Goal: Transaction & Acquisition: Purchase product/service

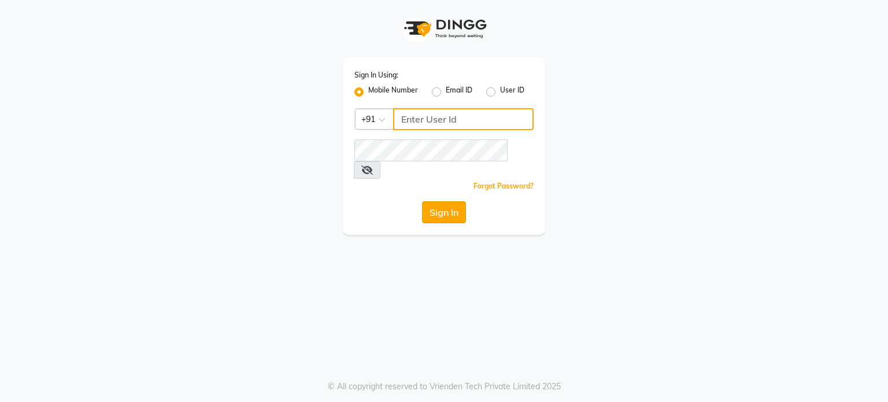
type input "7304577933"
click at [445, 201] on button "Sign In" at bounding box center [444, 212] width 44 height 22
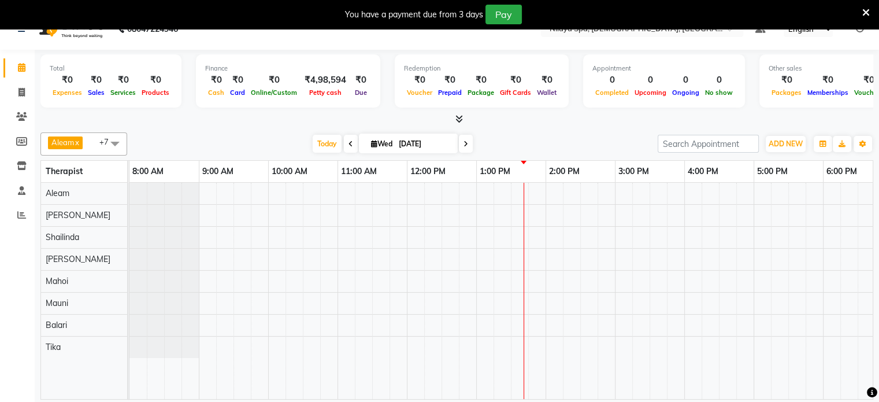
scroll to position [29, 0]
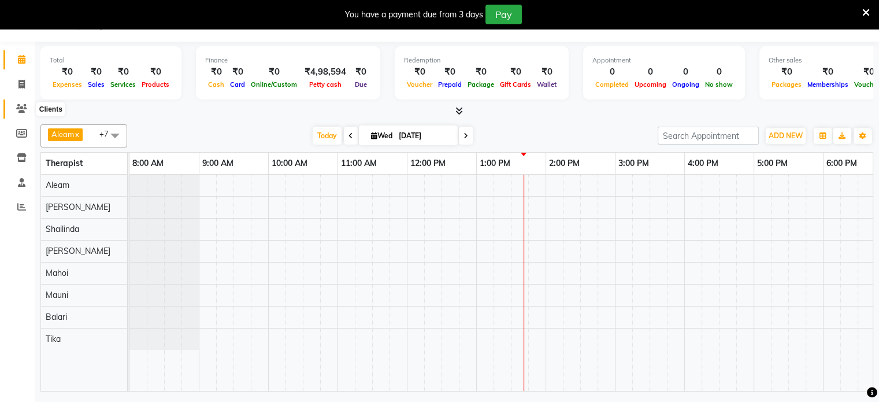
click at [21, 113] on icon at bounding box center [21, 108] width 11 height 9
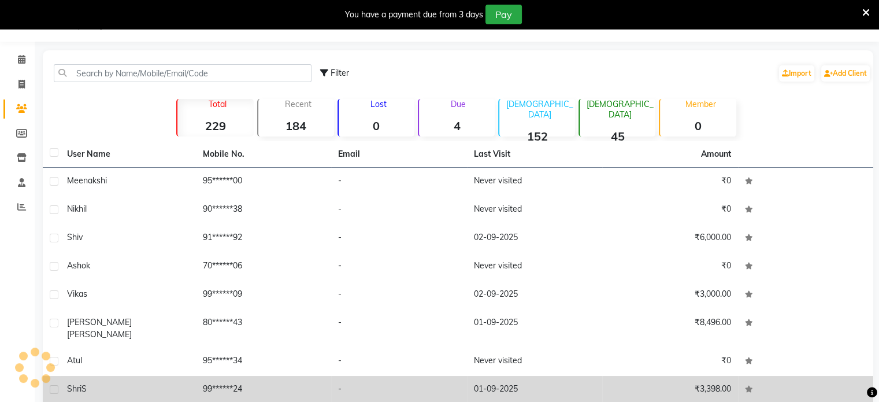
click at [593, 376] on td "01-09-2025" at bounding box center [535, 390] width 136 height 28
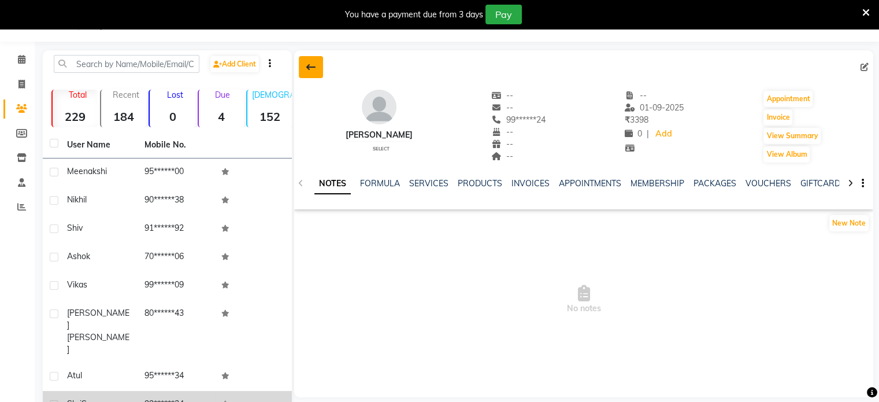
click at [313, 66] on icon at bounding box center [310, 66] width 9 height 9
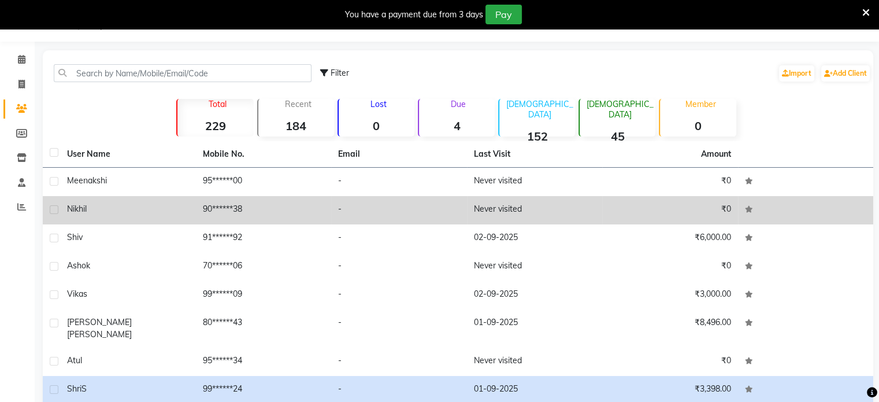
click at [422, 216] on td "-" at bounding box center [399, 210] width 136 height 28
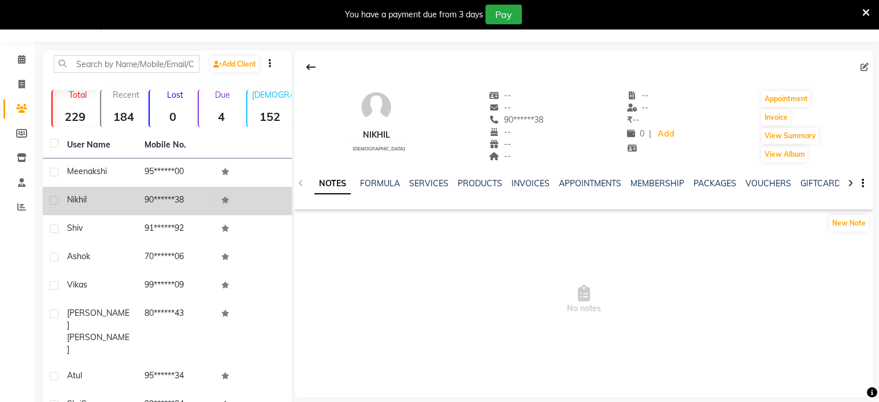
click at [592, 364] on div "Nikhil [DEMOGRAPHIC_DATA] -- -- 90******38 -- -- -- -- -- ₹ -- 0 | Add Appointm…" at bounding box center [583, 223] width 579 height 347
click at [772, 92] on button "Appointment" at bounding box center [785, 99] width 49 height 16
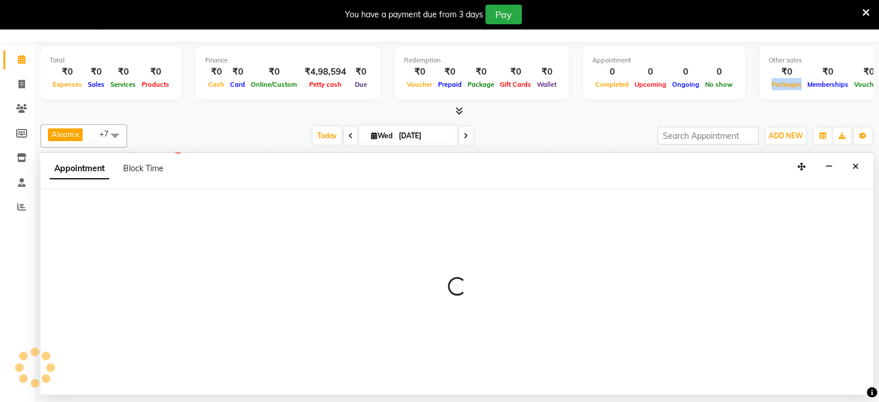
scroll to position [0, 347]
select select "540"
select select "tentative"
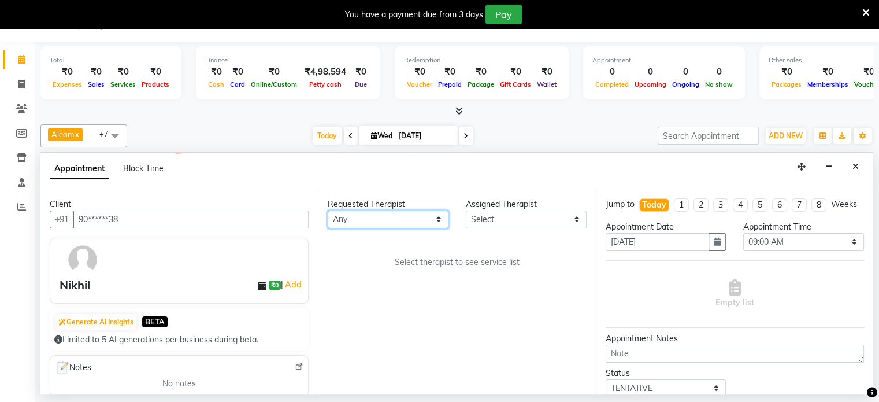
click at [392, 221] on select "Any [PERSON_NAME] Mahoi Mauni [PERSON_NAME] Punjima Shailinda Tika" at bounding box center [388, 219] width 121 height 18
select select "87836"
click at [328, 210] on select "Any [PERSON_NAME] Mahoi Mauni [PERSON_NAME] Punjima Shailinda Tika" at bounding box center [388, 219] width 121 height 18
select select "87836"
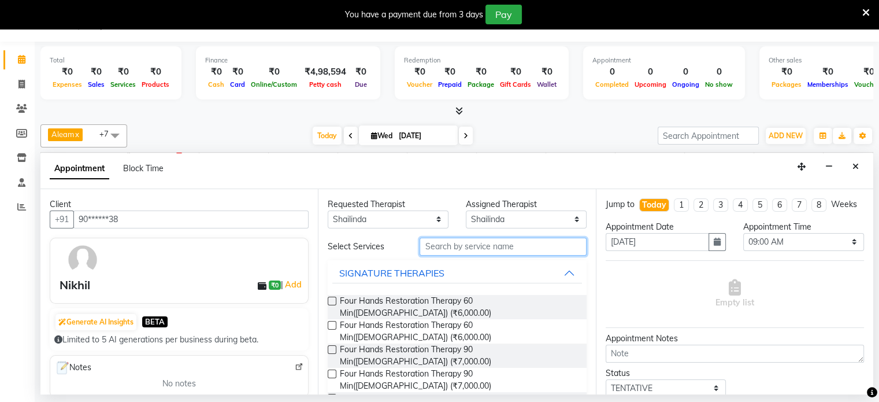
click at [456, 247] on input "text" at bounding box center [503, 247] width 166 height 18
type input "ARO"
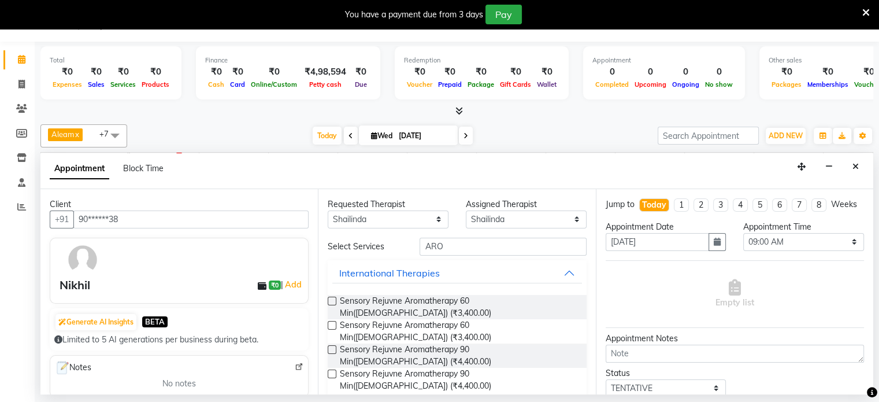
click at [335, 299] on label at bounding box center [332, 301] width 9 height 9
click at [335, 299] on input "checkbox" at bounding box center [332, 302] width 8 height 8
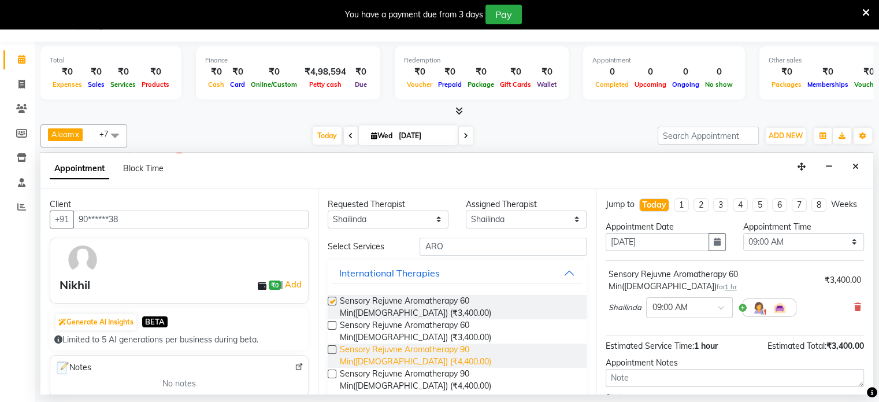
checkbox input "false"
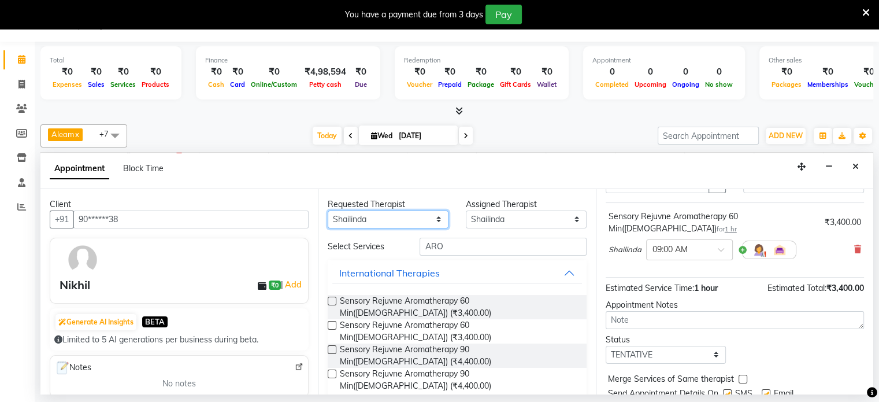
click at [379, 219] on select "Any [PERSON_NAME] Mahoi Mauni [PERSON_NAME] Punjima Shailinda Tika" at bounding box center [388, 219] width 121 height 18
select select "87840"
click at [328, 210] on select "Any [PERSON_NAME] Mahoi Mauni [PERSON_NAME] Punjima Shailinda Tika" at bounding box center [388, 219] width 121 height 18
select select "87840"
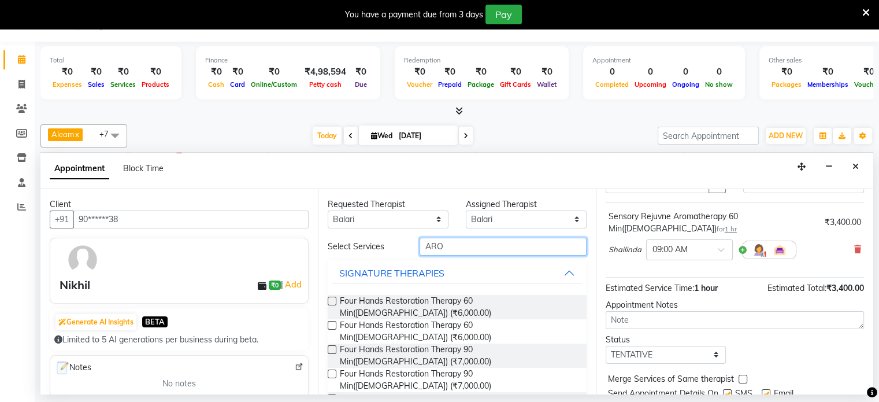
click at [455, 245] on input "ARO" at bounding box center [503, 247] width 166 height 18
type input "AROM"
click at [333, 297] on label at bounding box center [332, 301] width 9 height 9
click at [333, 298] on input "checkbox" at bounding box center [332, 302] width 8 height 8
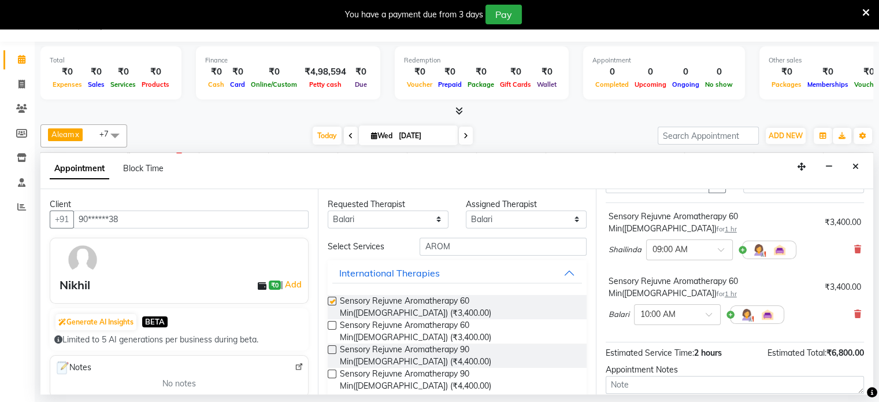
checkbox input "false"
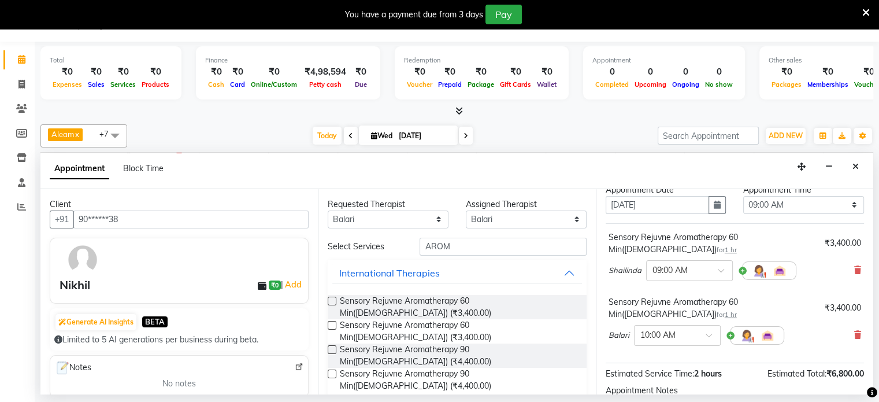
scroll to position [35, 0]
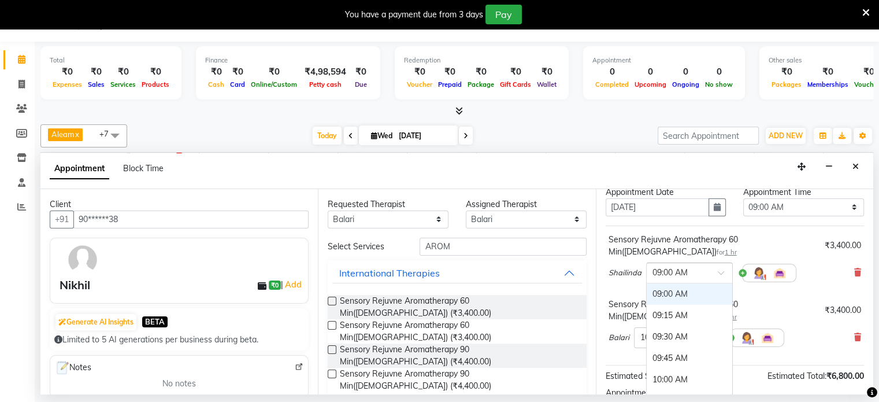
click at [657, 271] on input "text" at bounding box center [678, 272] width 51 height 12
click at [676, 319] on div "12:00 PM" at bounding box center [690, 319] width 86 height 21
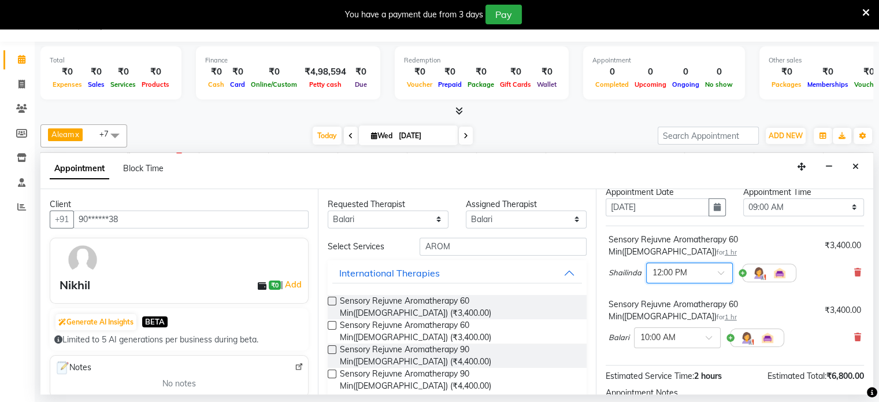
click at [676, 331] on input "text" at bounding box center [666, 337] width 51 height 12
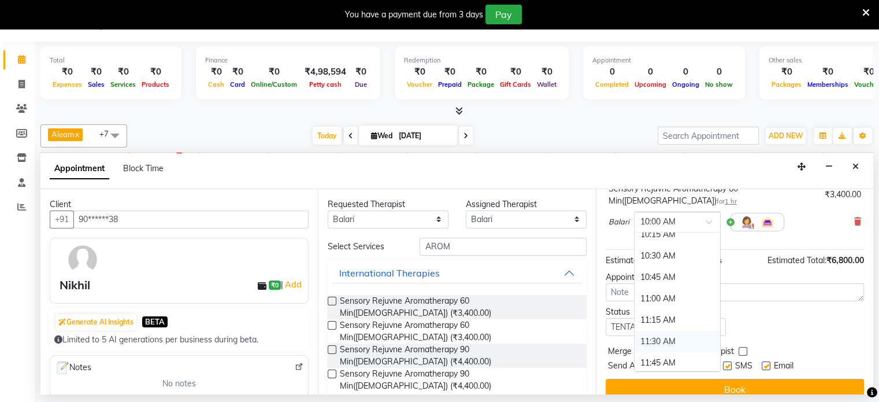
scroll to position [173, 0]
click at [668, 316] on div "12:00 PM" at bounding box center [678, 326] width 86 height 21
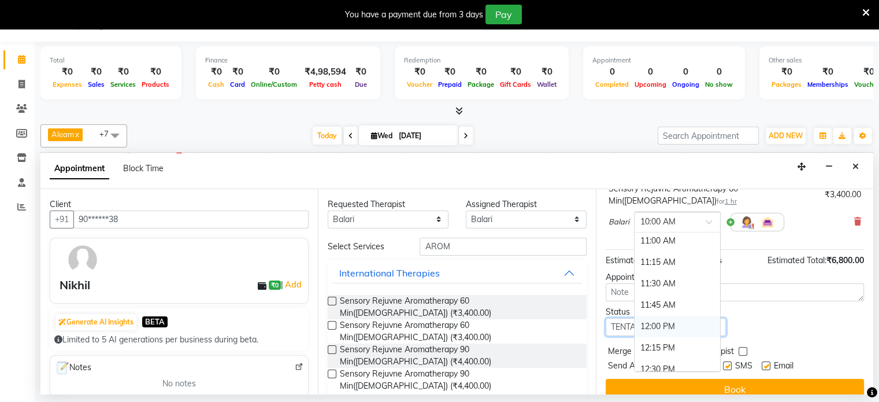
scroll to position [162, 0]
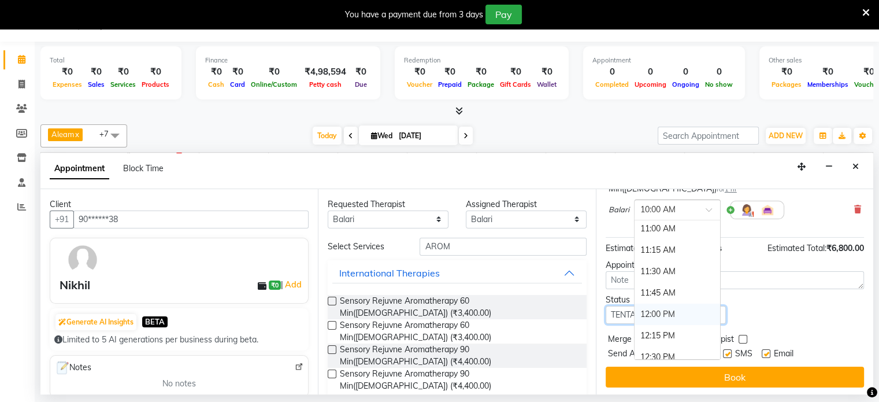
click at [668, 309] on select "Select TENTATIVE CONFIRM CHECK-IN UPCOMING" at bounding box center [666, 315] width 121 height 18
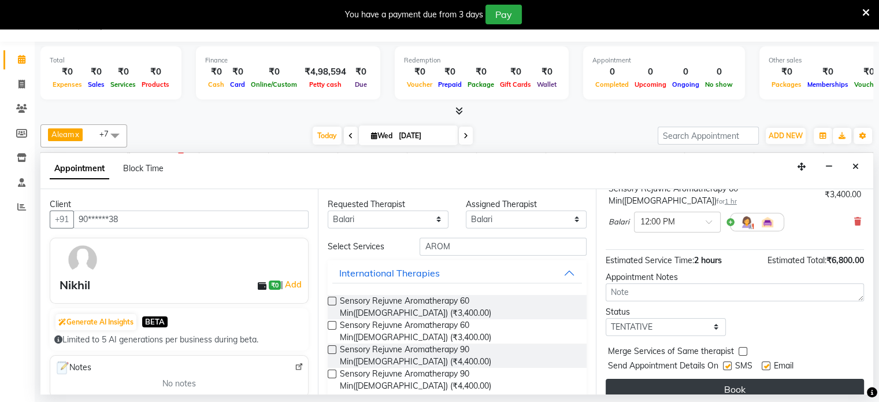
click at [747, 381] on button "Book" at bounding box center [735, 389] width 258 height 21
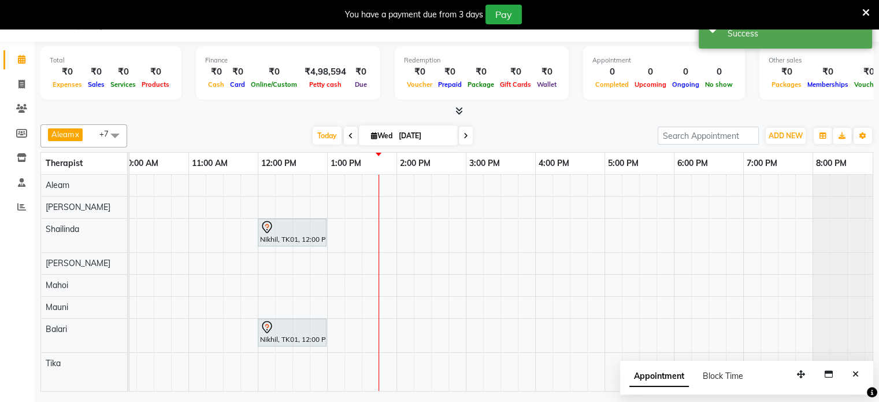
scroll to position [0, 116]
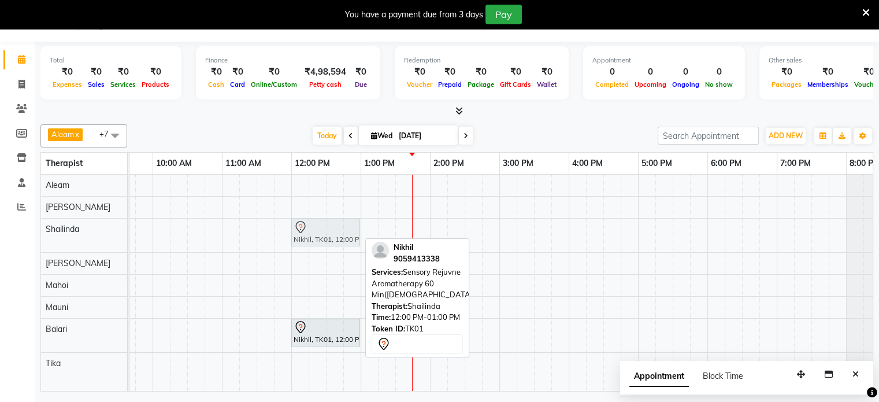
drag, startPoint x: 317, startPoint y: 228, endPoint x: 314, endPoint y: 221, distance: 8.1
click at [14, 221] on div "Nikhil, TK01, 12:00 PM-01:00 PM, Sensory Rejuvne Aromatherapy 60 Min([DEMOGRAPH…" at bounding box center [14, 236] width 0 height 34
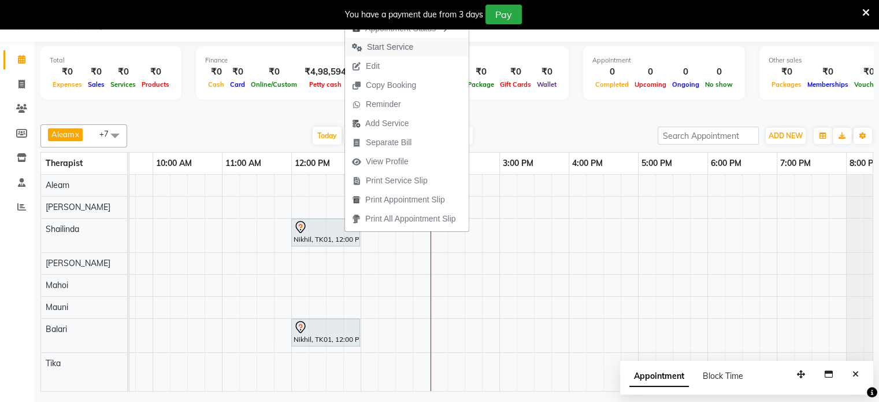
click at [390, 48] on span "Start Service" at bounding box center [390, 47] width 46 height 12
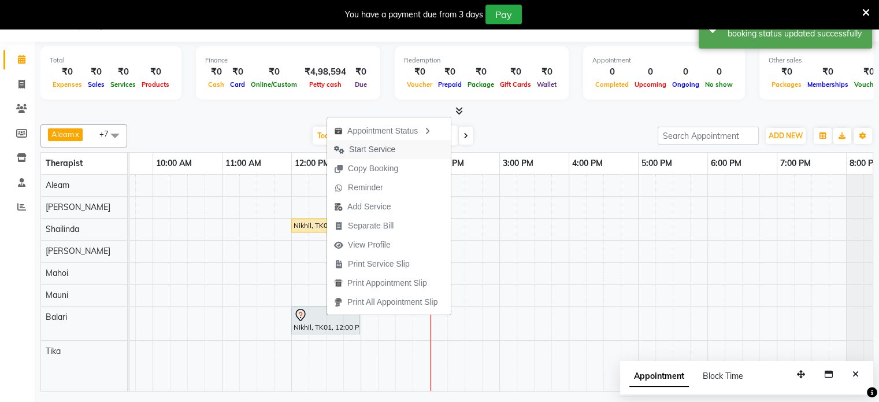
click at [365, 147] on span "Start Service" at bounding box center [372, 149] width 46 height 12
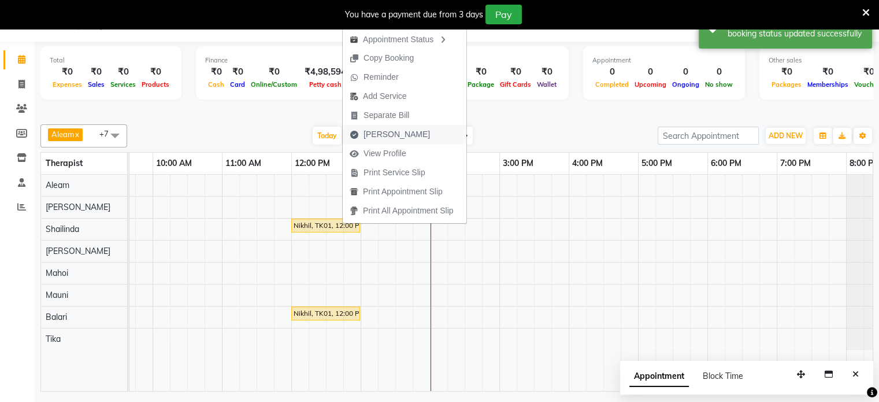
click at [372, 135] on span "[PERSON_NAME]" at bounding box center [397, 134] width 66 height 12
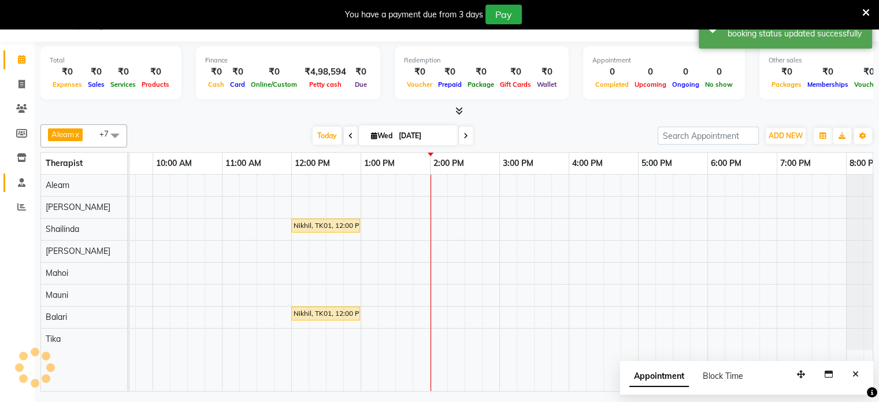
select select "service"
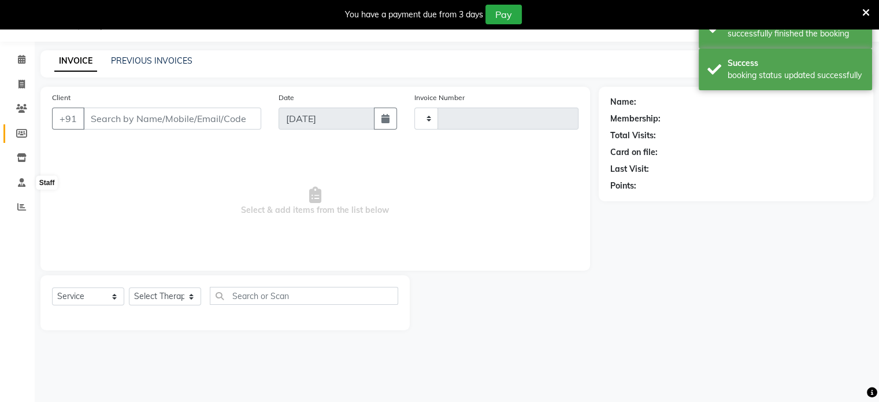
type input "0211"
select select "8694"
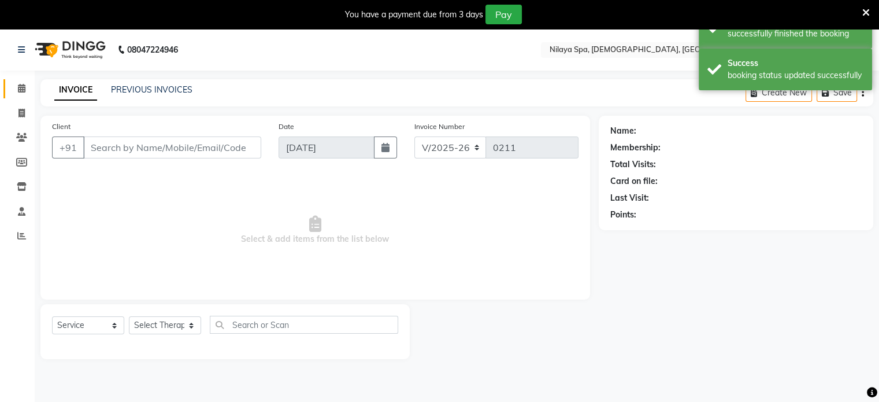
type input "90******38"
select select "87836"
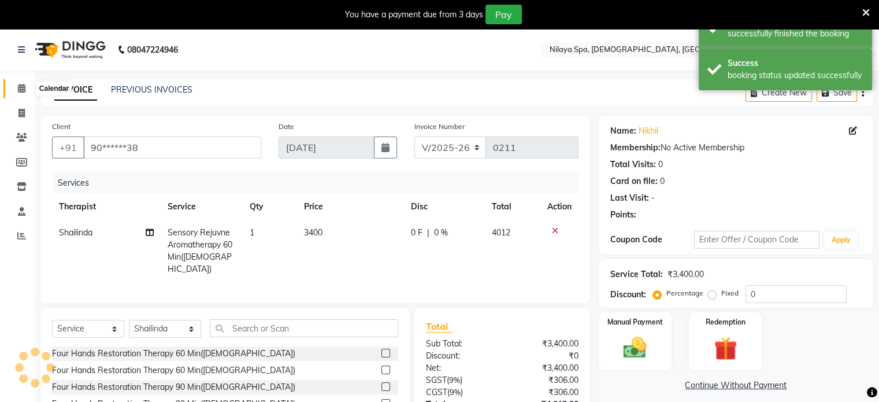
click at [23, 90] on icon at bounding box center [22, 88] width 8 height 9
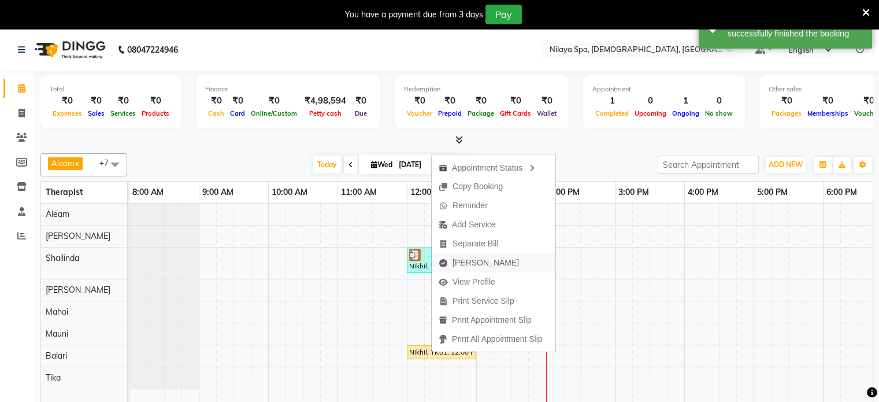
click at [474, 259] on span "[PERSON_NAME]" at bounding box center [486, 263] width 66 height 12
click at [474, 259] on div "Nikhil, TK01, 12:00 PM-01:00 PM, Sensory Rejuvne Aromatherapy 60 Min([DEMOGRAPH…" at bounding box center [441, 260] width 66 height 22
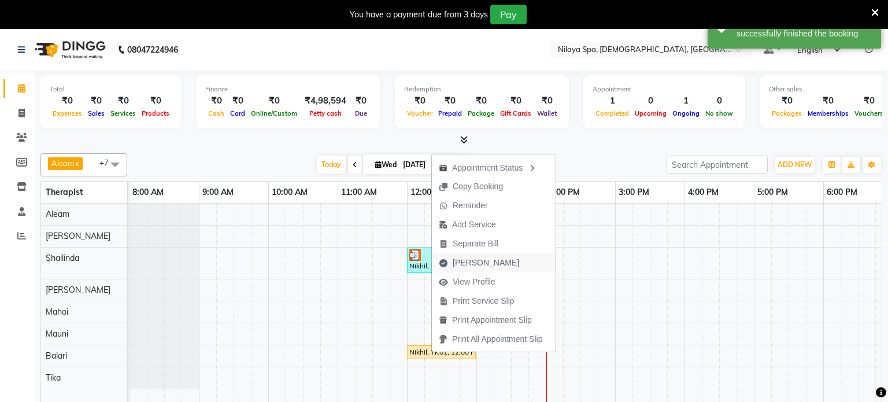
select select "service"
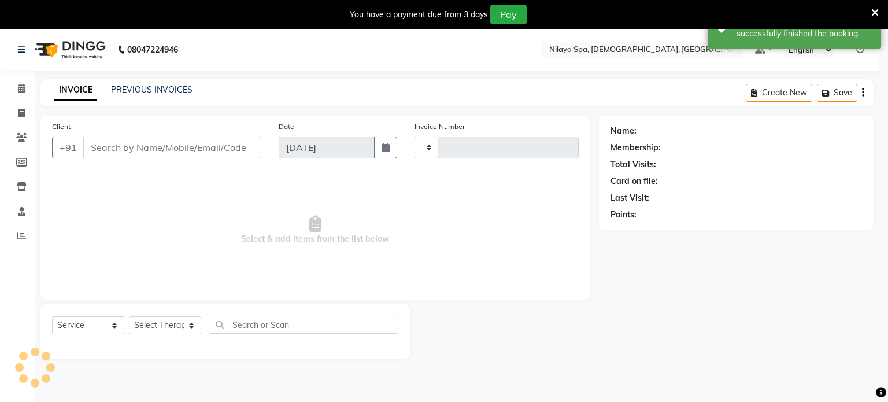
type input "0211"
select select "8694"
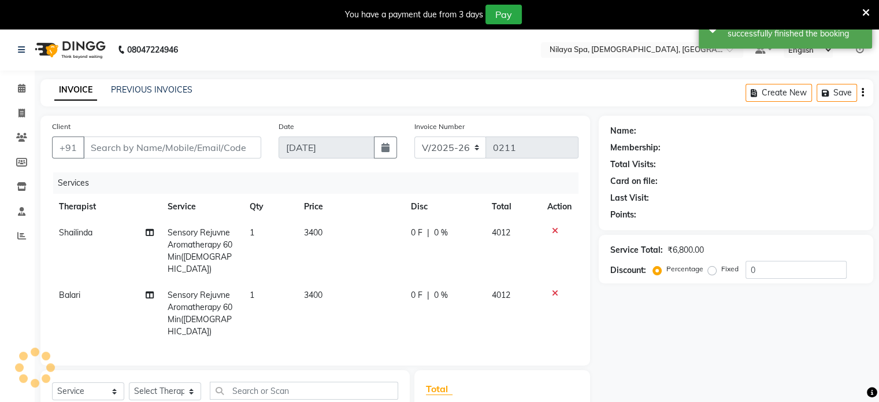
type input "90******38"
select select "87840"
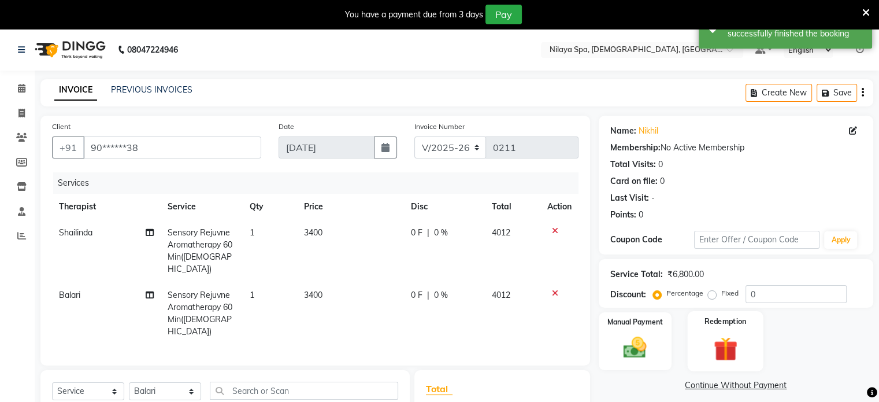
scroll to position [58, 0]
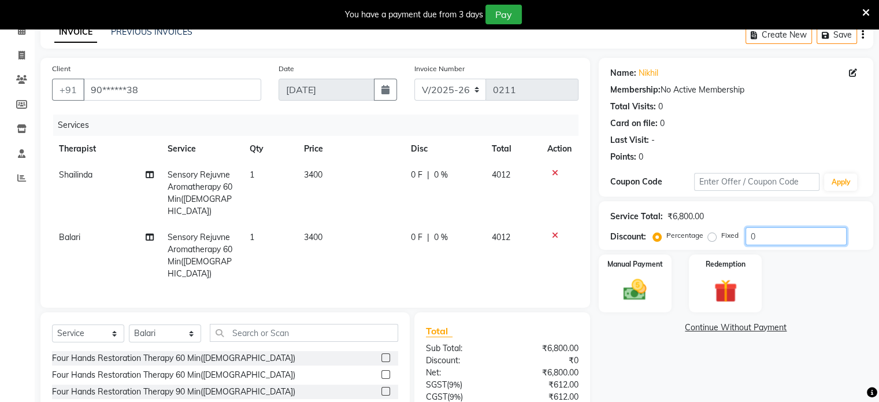
click at [765, 227] on input "0" at bounding box center [796, 236] width 101 height 18
type input "15.26"
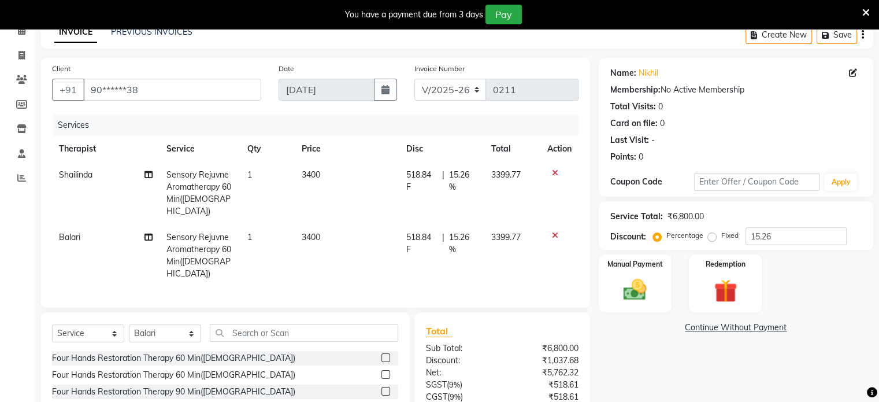
click at [513, 240] on td "3399.77" at bounding box center [512, 255] width 56 height 62
select select "87840"
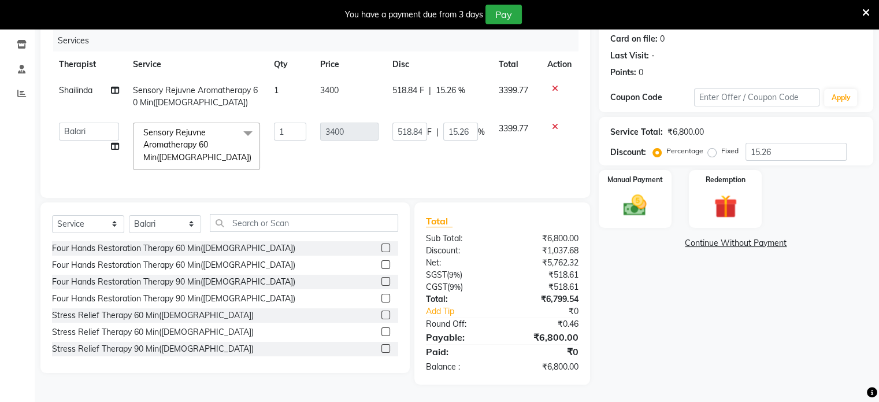
scroll to position [151, 0]
click at [631, 181] on div "Manual Payment" at bounding box center [635, 199] width 76 height 60
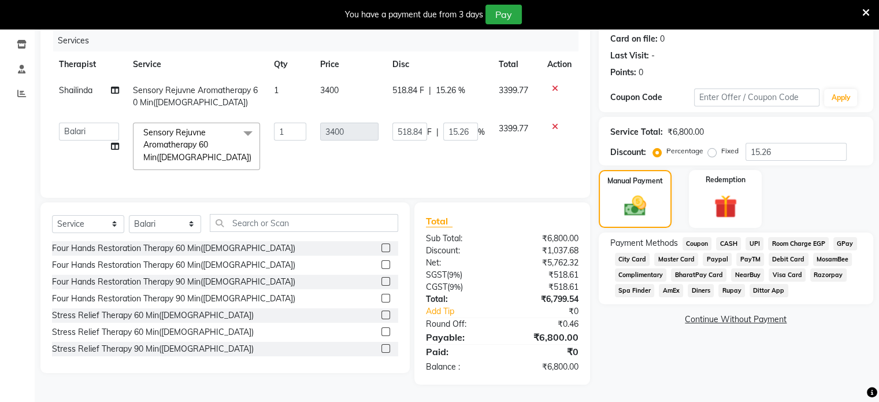
click at [757, 237] on span "UPI" at bounding box center [755, 243] width 18 height 13
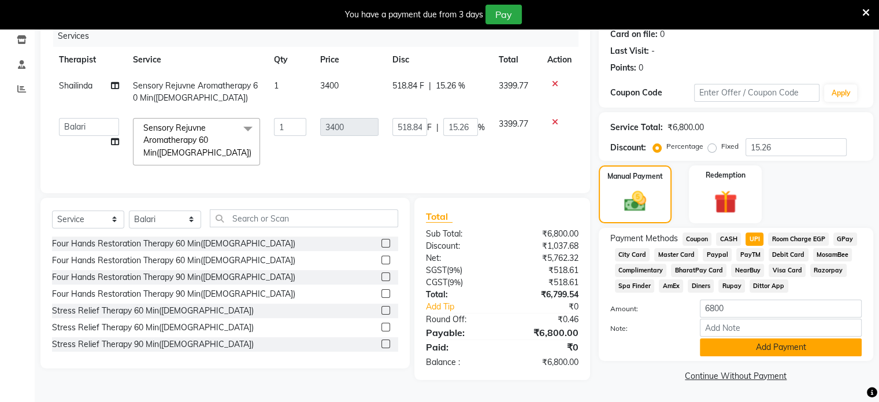
click at [731, 342] on button "Add Payment" at bounding box center [781, 347] width 162 height 18
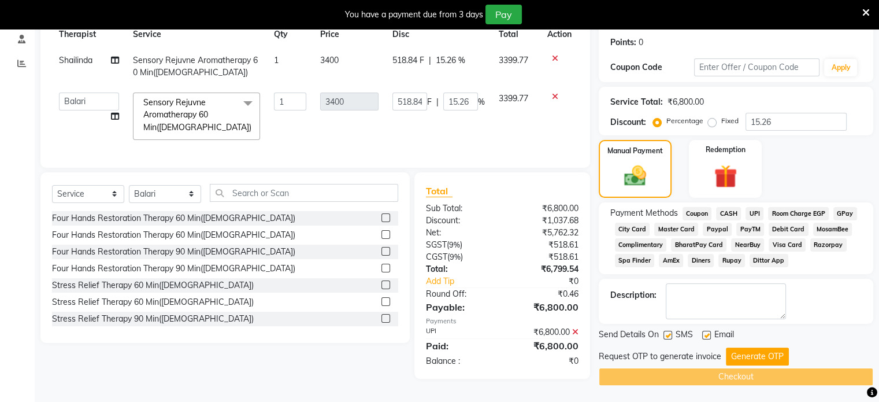
scroll to position [175, 0]
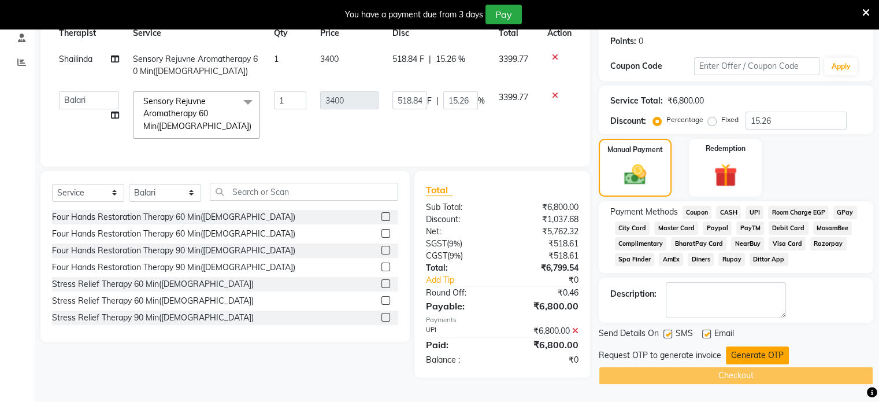
click at [756, 348] on button "Generate OTP" at bounding box center [757, 355] width 63 height 18
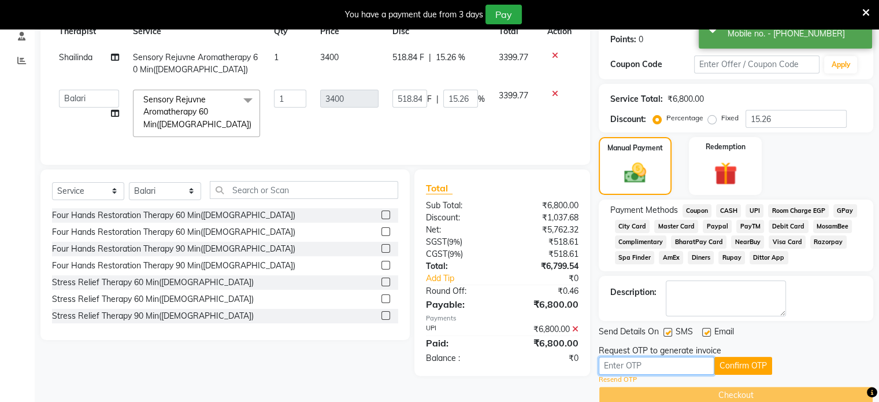
click at [668, 367] on input "text" at bounding box center [657, 366] width 116 height 18
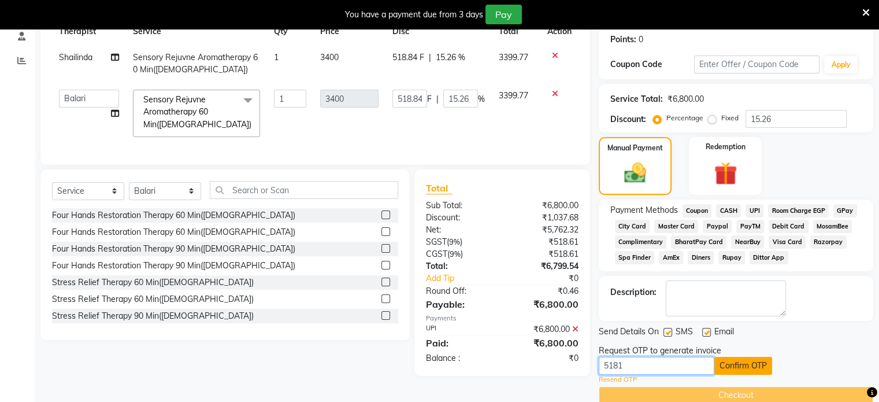
type input "5181"
click at [738, 364] on button "Confirm OTP" at bounding box center [744, 366] width 58 height 18
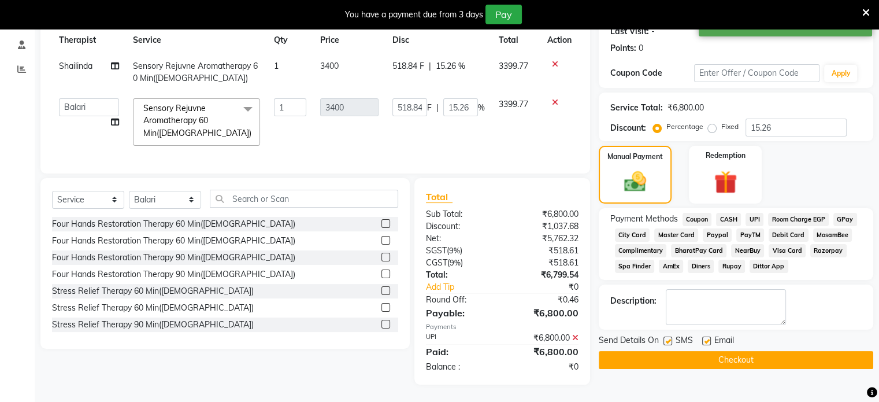
click at [740, 358] on button "Checkout" at bounding box center [736, 360] width 275 height 18
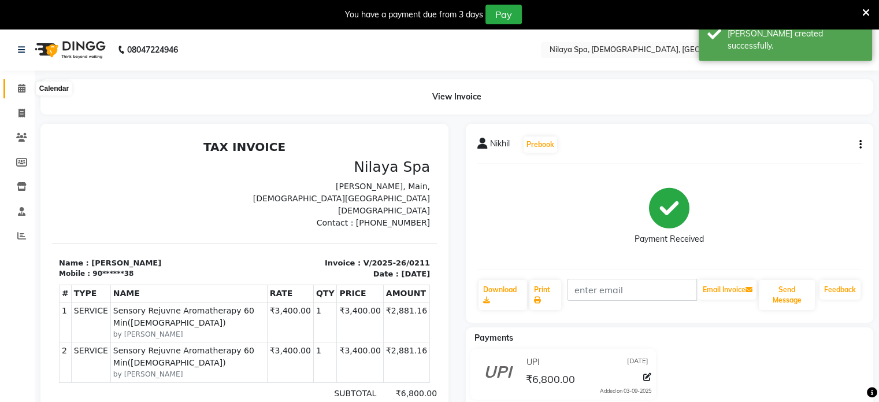
click at [18, 88] on icon at bounding box center [22, 88] width 8 height 9
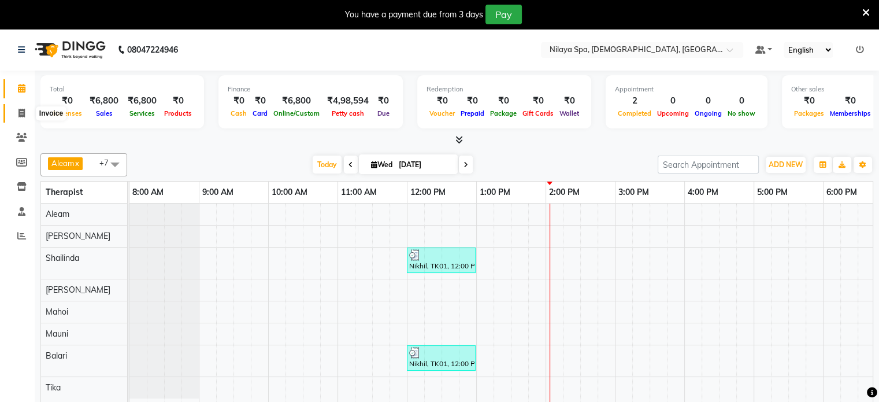
click at [21, 112] on icon at bounding box center [21, 113] width 6 height 9
select select "service"
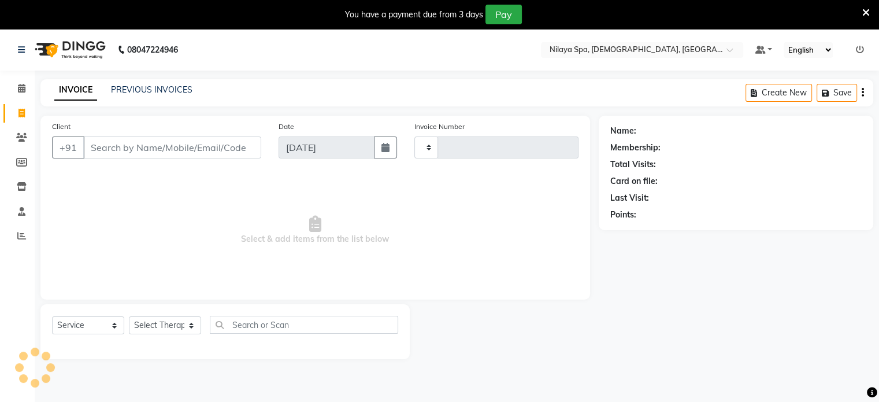
type input "0212"
select select "8694"
click at [162, 92] on link "PREVIOUS INVOICES" at bounding box center [152, 89] width 82 height 10
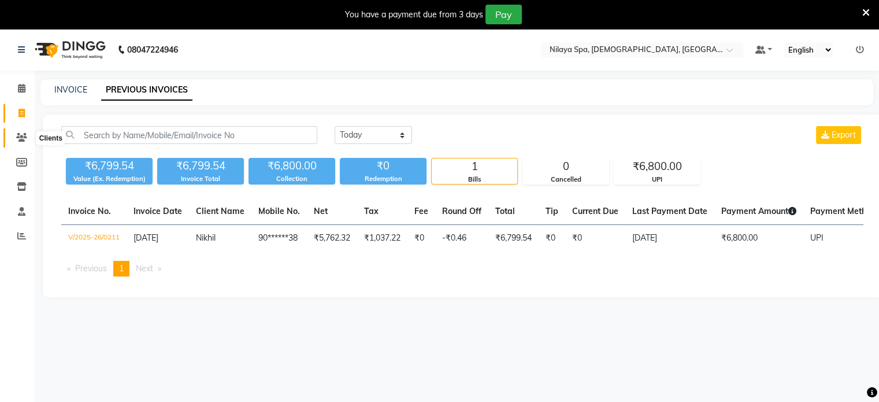
click at [22, 134] on icon at bounding box center [21, 137] width 11 height 9
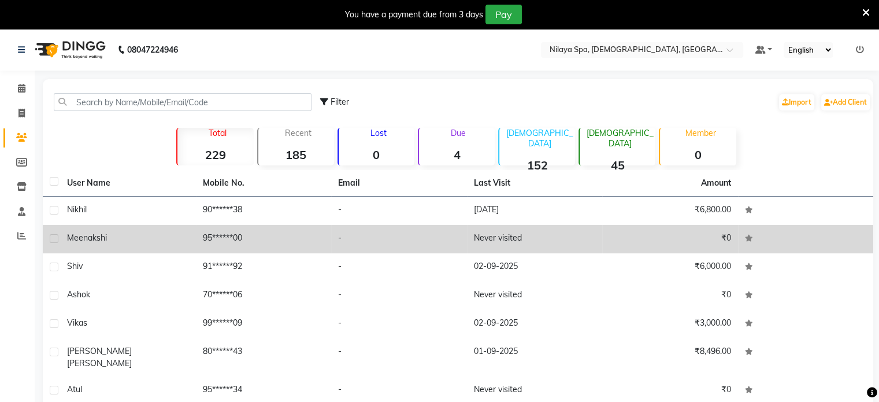
click at [282, 245] on td "95******00" at bounding box center [264, 239] width 136 height 28
click at [738, 253] on td at bounding box center [806, 267] width 136 height 28
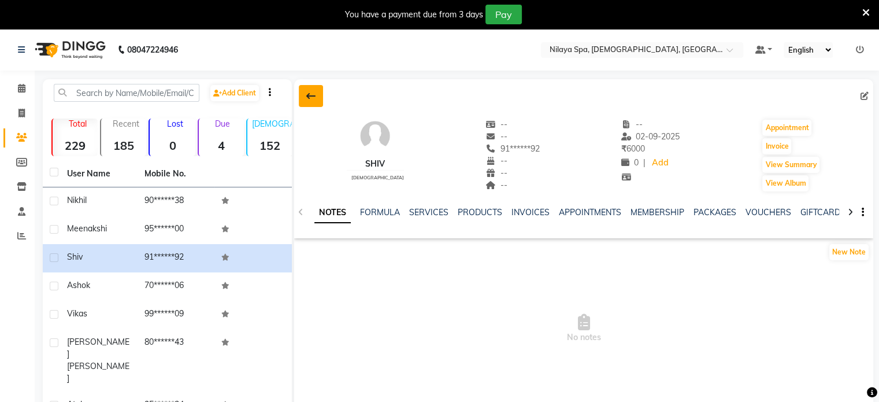
click at [313, 98] on icon at bounding box center [310, 95] width 9 height 9
click at [208, 98] on div at bounding box center [126, 93] width 163 height 18
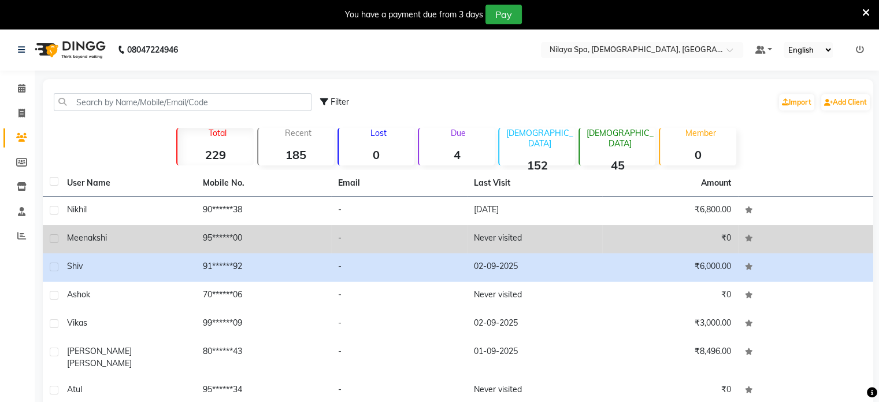
click at [367, 236] on td "-" at bounding box center [399, 239] width 136 height 28
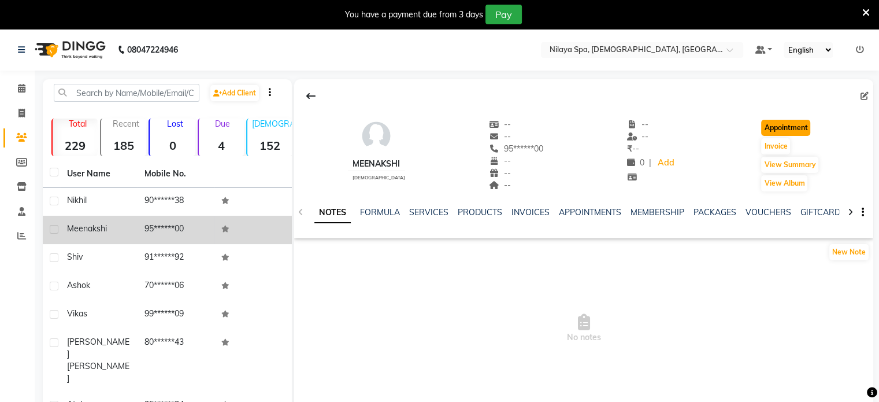
click at [770, 123] on button "Appointment" at bounding box center [785, 128] width 49 height 16
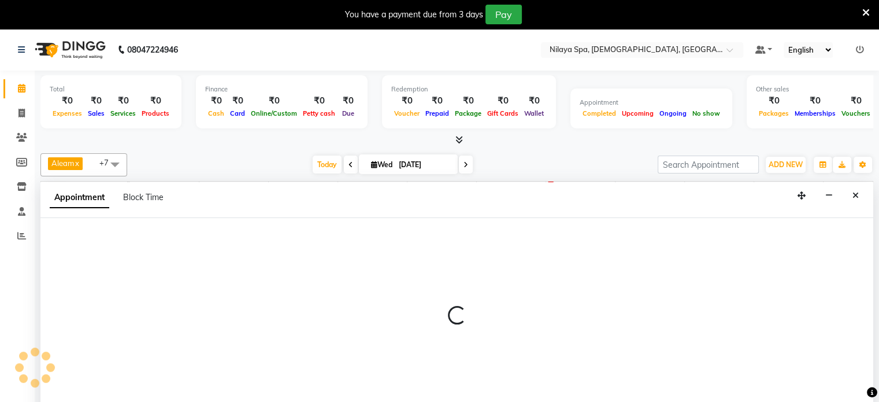
select select "540"
select select "tentative"
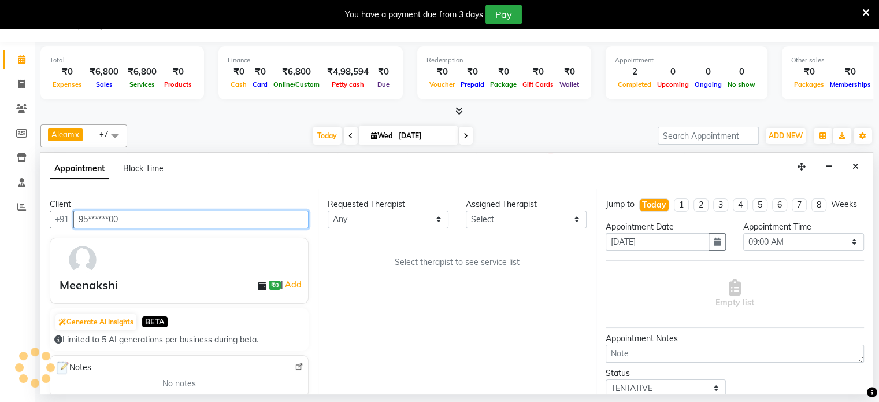
scroll to position [0, 366]
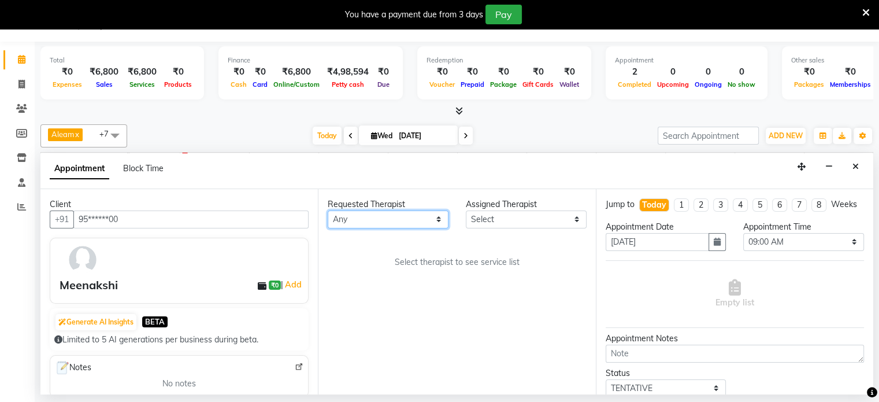
click at [404, 221] on select "Any [PERSON_NAME] Mahoi Mauni [PERSON_NAME] Punjima Shailinda Tika" at bounding box center [388, 219] width 121 height 18
select select "87835"
click at [328, 210] on select "Any [PERSON_NAME] Mahoi Mauni [PERSON_NAME] Punjima Shailinda Tika" at bounding box center [388, 219] width 121 height 18
select select "87835"
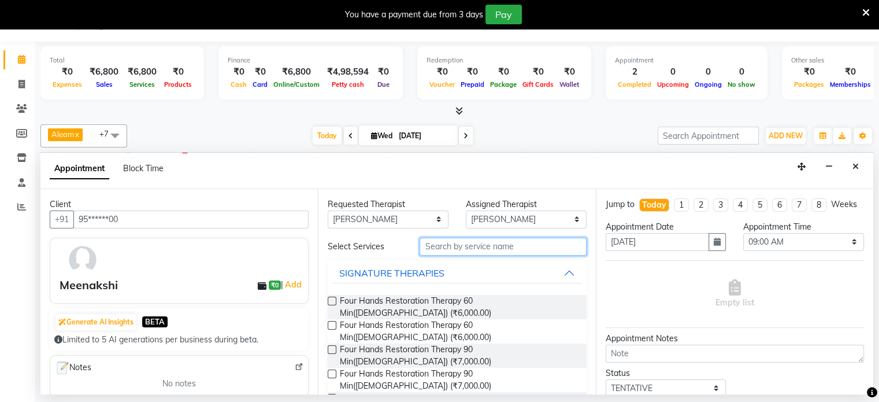
click at [502, 243] on input "text" at bounding box center [503, 247] width 166 height 18
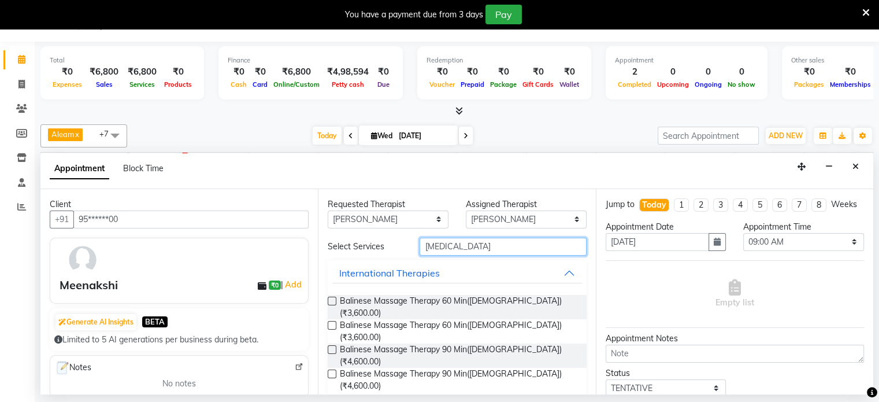
type input "[MEDICAL_DATA]"
click at [332, 298] on label at bounding box center [332, 301] width 9 height 9
click at [332, 298] on input "checkbox" at bounding box center [332, 302] width 8 height 8
click at [332, 298] on label at bounding box center [332, 301] width 9 height 9
click at [332, 298] on input "checkbox" at bounding box center [332, 302] width 8 height 8
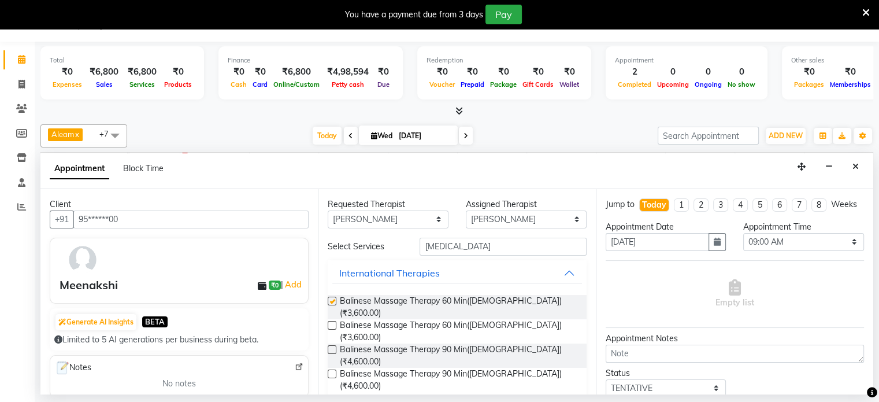
checkbox input "false"
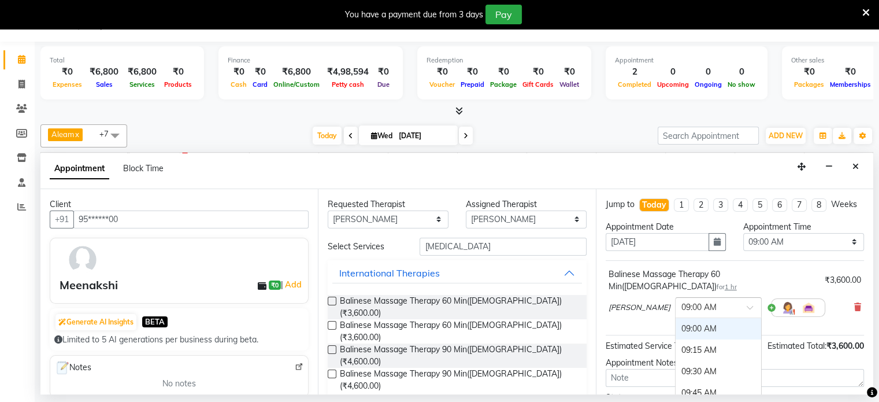
click at [682, 306] on input "text" at bounding box center [707, 307] width 51 height 12
click at [676, 353] on div "02:00 PM" at bounding box center [719, 351] width 86 height 21
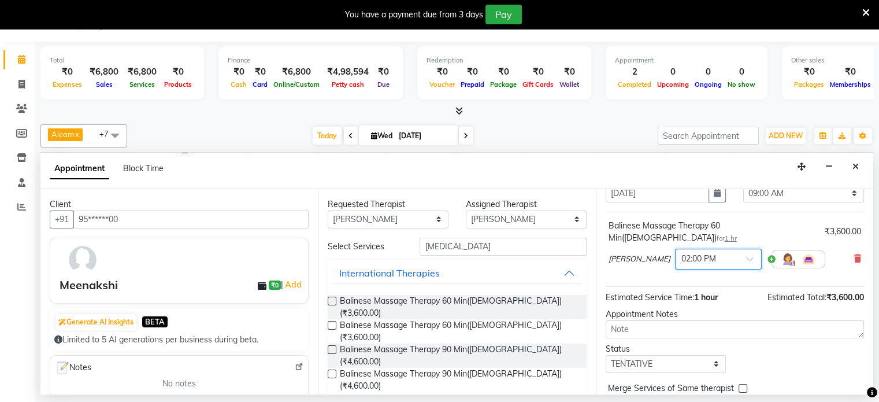
scroll to position [98, 0]
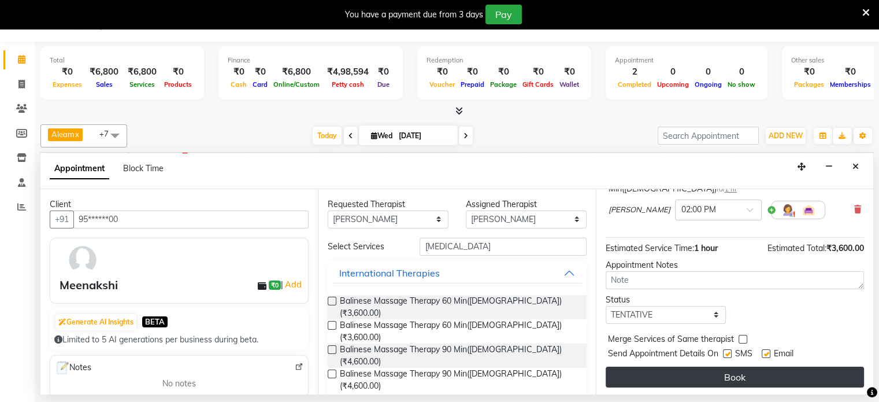
click at [698, 378] on button "Book" at bounding box center [735, 377] width 258 height 21
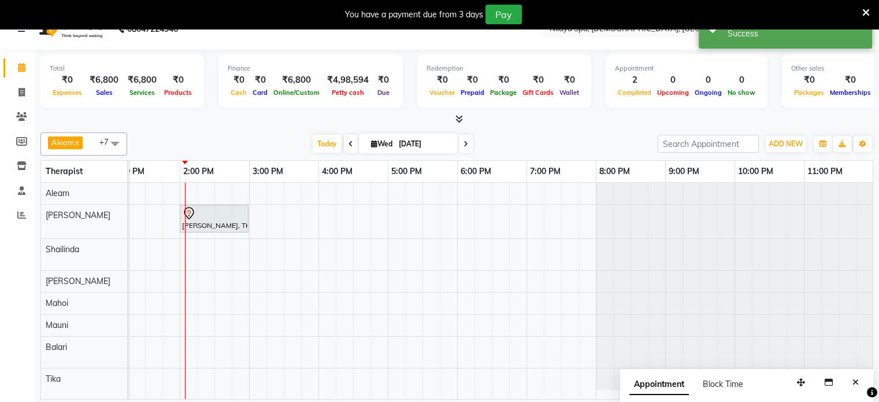
scroll to position [29, 0]
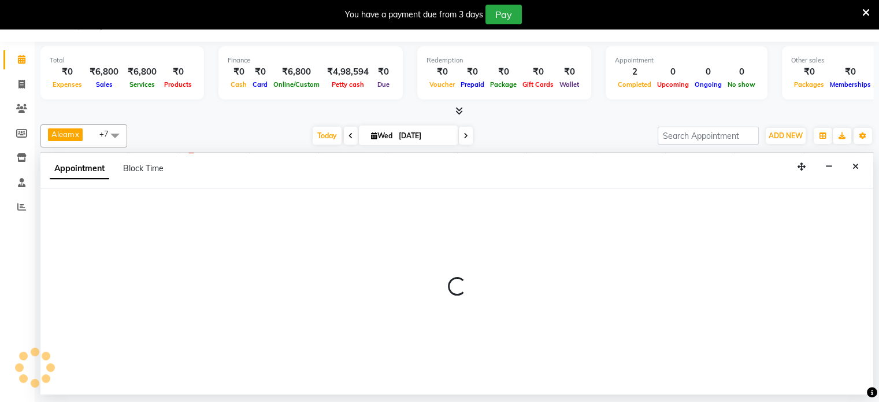
select select "87841"
select select "1200"
select select "tentative"
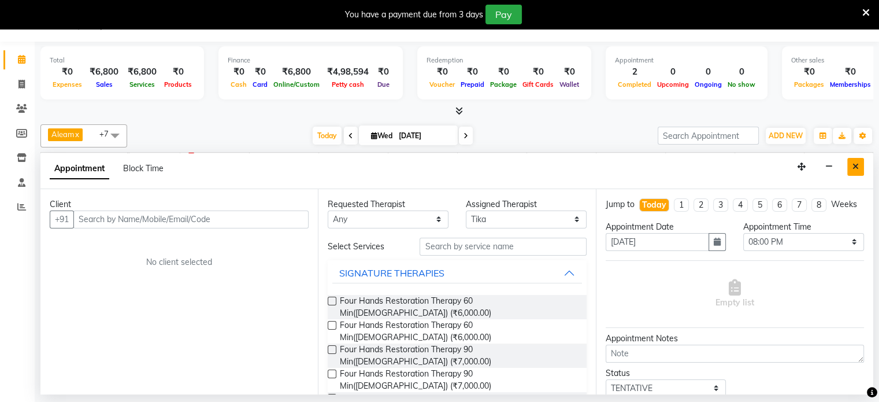
click at [859, 165] on icon "Close" at bounding box center [856, 166] width 6 height 8
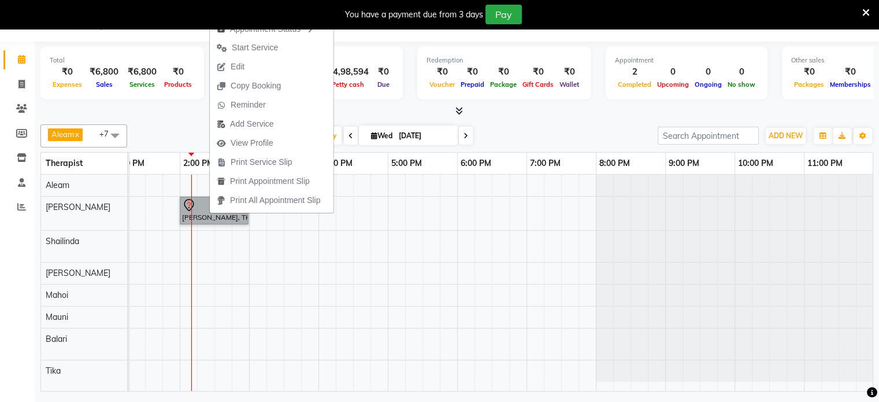
click at [239, 312] on div "Meenakshi, TK02, 02:00 PM-03:00 PM, Balinese Massage Therapy 60 Min([DEMOGRAPHI…" at bounding box center [319, 283] width 1110 height 216
select select "87839"
select select "tentative"
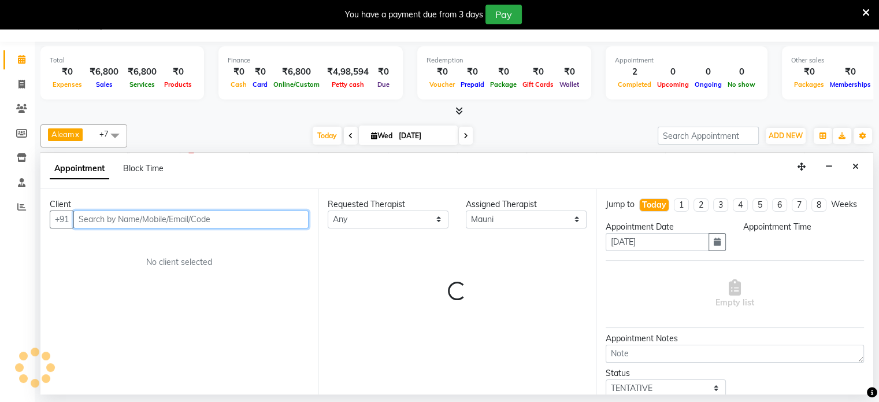
select select "885"
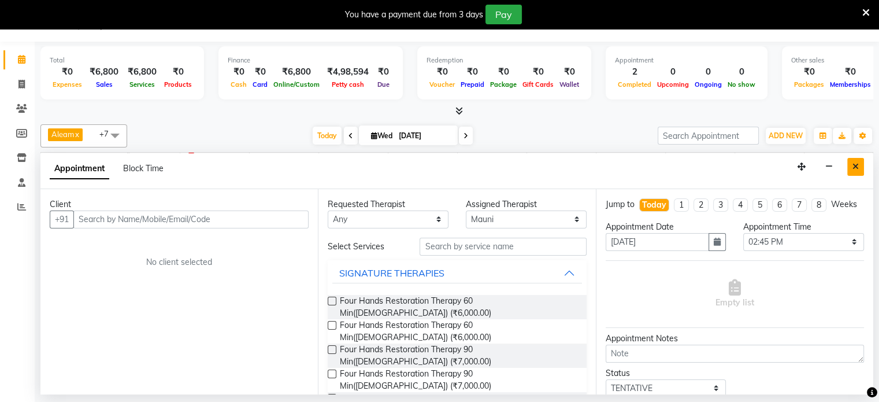
click at [860, 164] on button "Close" at bounding box center [856, 167] width 17 height 18
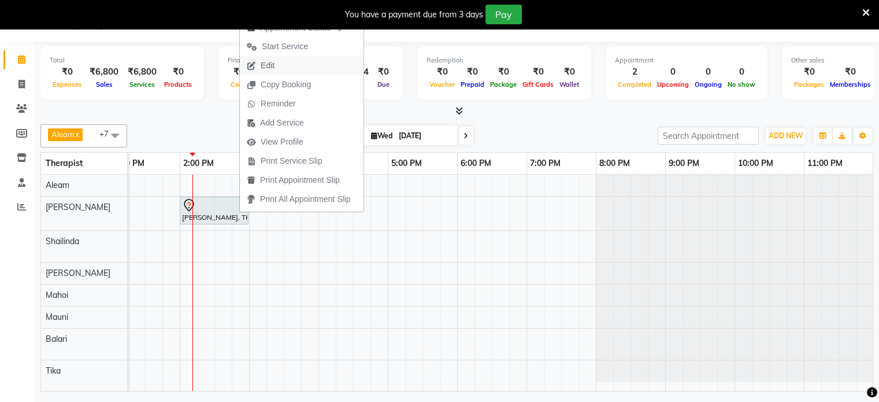
click at [273, 61] on span "Edit" at bounding box center [268, 66] width 14 height 12
select select "840"
select select "tentative"
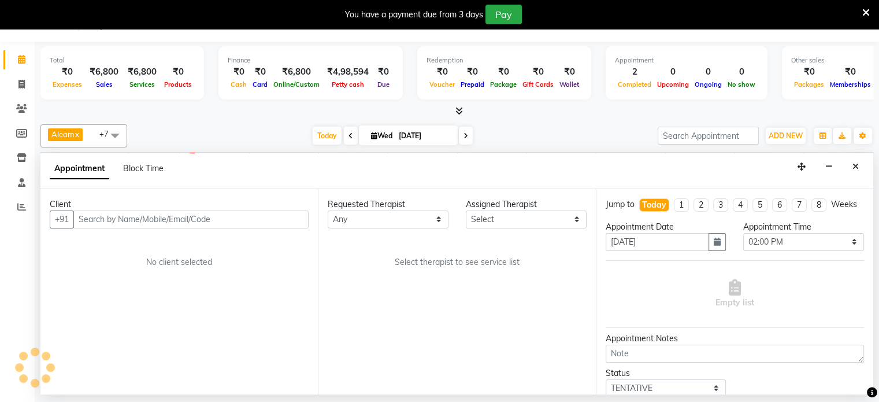
select select "87835"
select select "4378"
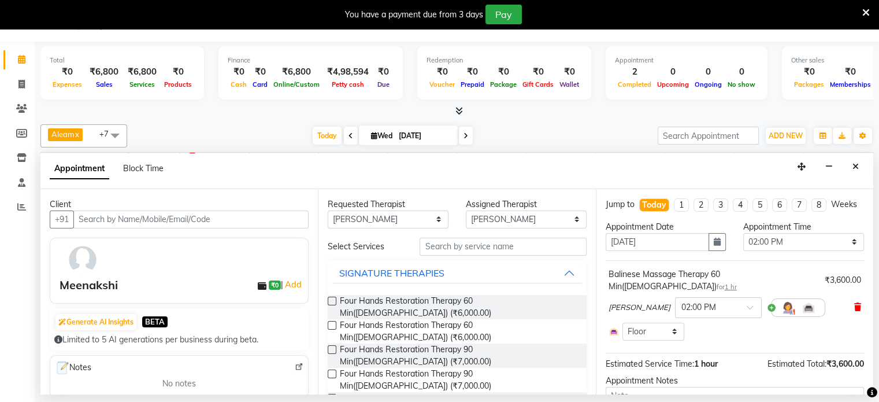
click at [854, 305] on icon at bounding box center [857, 307] width 7 height 8
click at [852, 358] on span "₹3,600.00" at bounding box center [846, 363] width 38 height 10
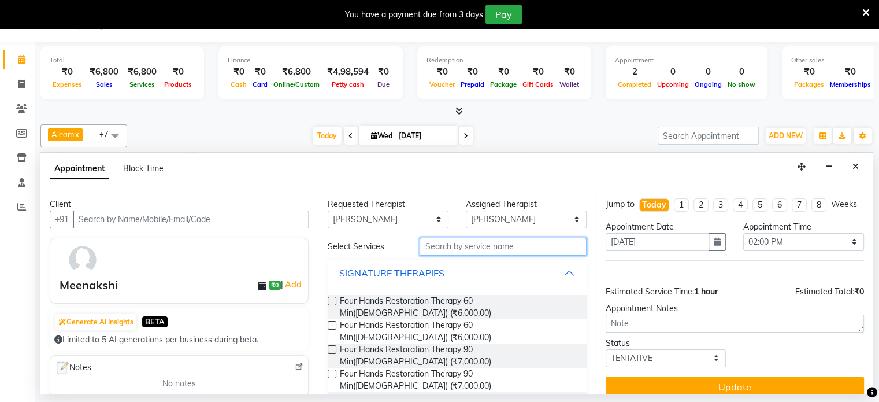
click at [493, 250] on input "text" at bounding box center [503, 247] width 166 height 18
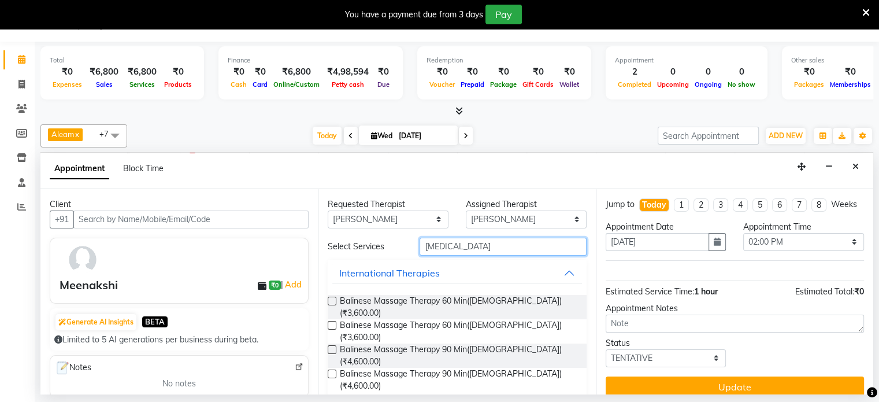
type input "[MEDICAL_DATA]"
click at [331, 321] on label at bounding box center [332, 325] width 9 height 9
click at [331, 323] on input "checkbox" at bounding box center [332, 327] width 8 height 8
click at [331, 321] on label at bounding box center [332, 325] width 9 height 9
click at [331, 323] on input "checkbox" at bounding box center [332, 327] width 8 height 8
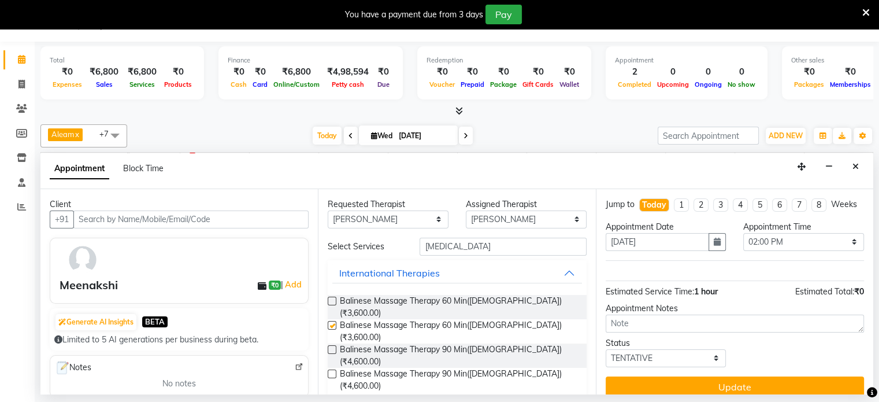
checkbox input "false"
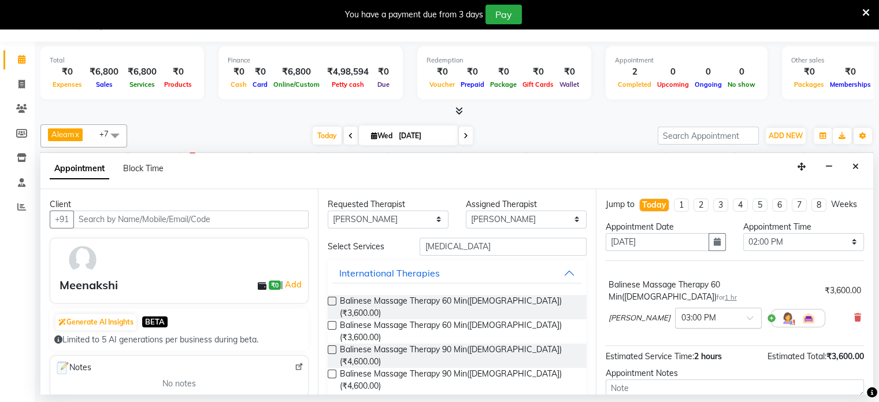
click at [696, 314] on input "text" at bounding box center [707, 317] width 51 height 12
click at [676, 364] on div "02:00 PM" at bounding box center [719, 368] width 86 height 21
click at [669, 367] on div "Appointment Notes" at bounding box center [735, 373] width 258 height 12
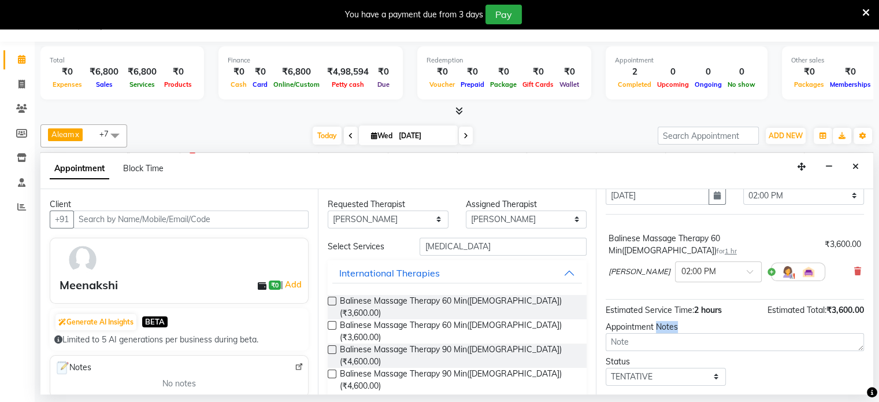
scroll to position [75, 0]
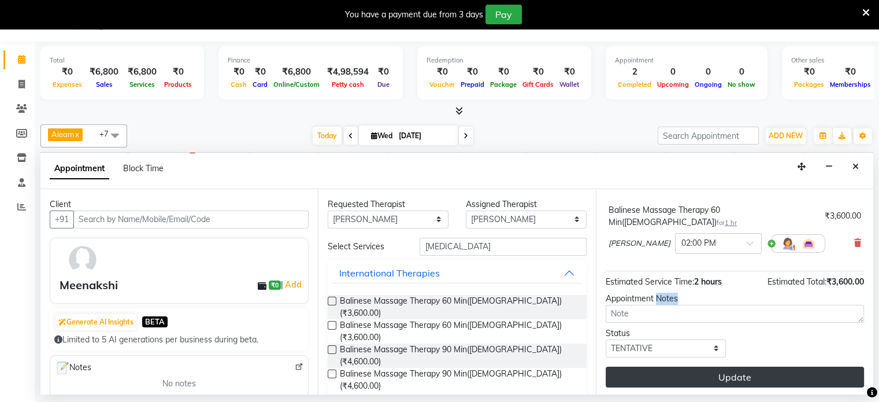
click at [712, 372] on button "Update" at bounding box center [735, 377] width 258 height 21
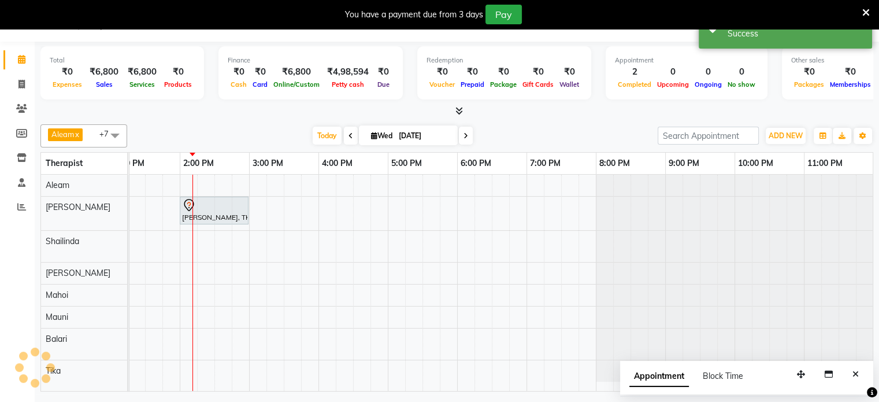
scroll to position [0, 0]
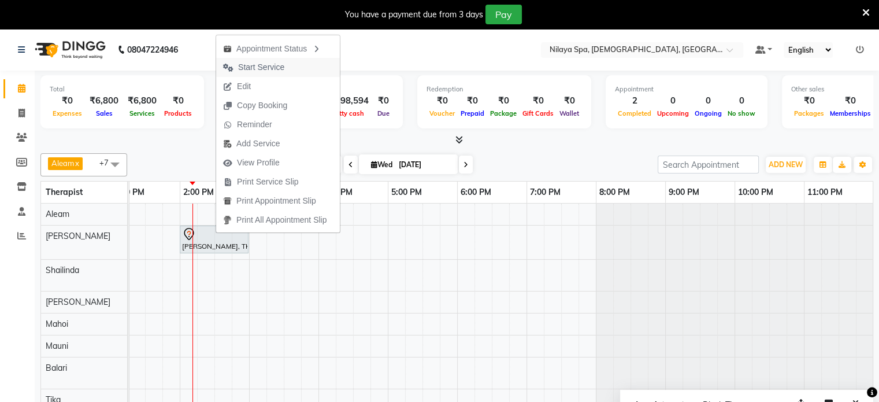
click at [279, 69] on span "Start Service" at bounding box center [261, 67] width 46 height 12
click at [279, 69] on nav "08047224946 Select Location × [GEOGRAPHIC_DATA], [DEMOGRAPHIC_DATA], Goa Defaul…" at bounding box center [439, 50] width 879 height 42
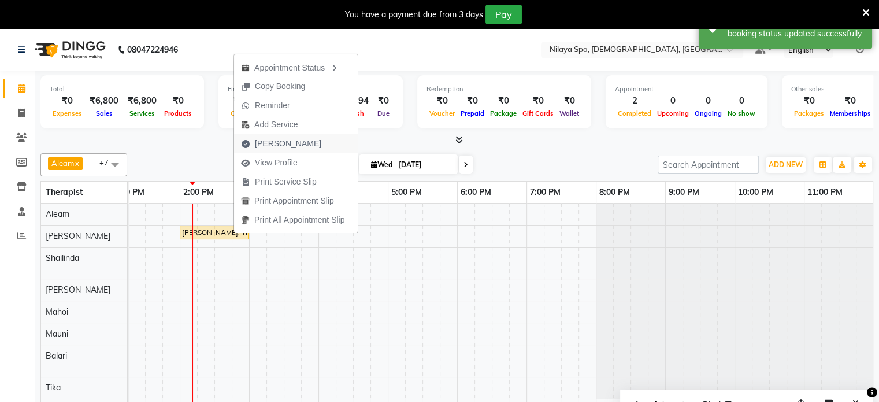
click at [279, 146] on span "[PERSON_NAME]" at bounding box center [288, 144] width 66 height 12
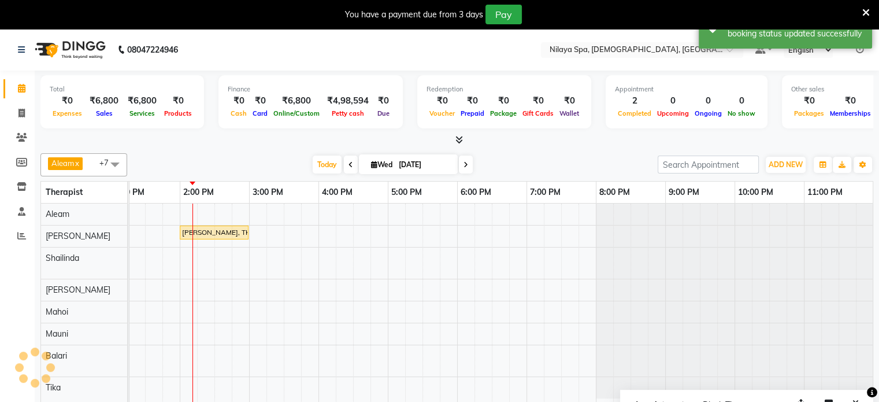
select select "8694"
select select "service"
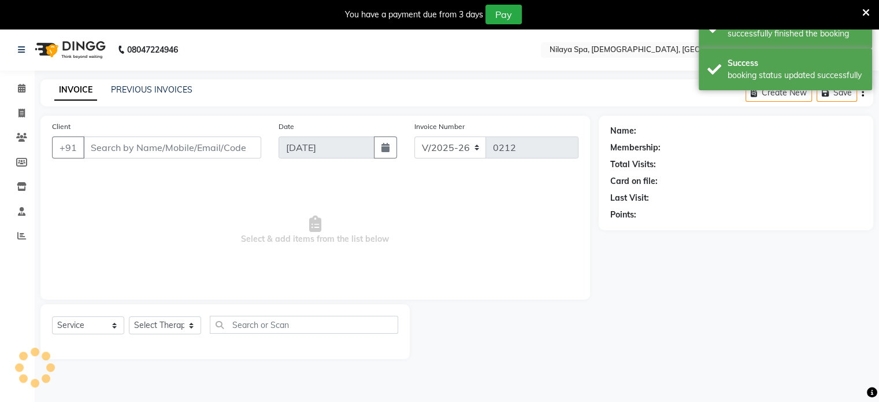
type input "95******00"
select select "87835"
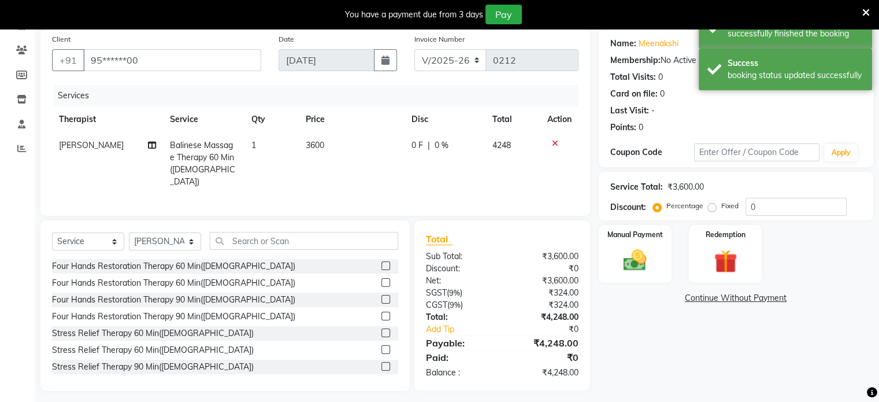
scroll to position [90, 0]
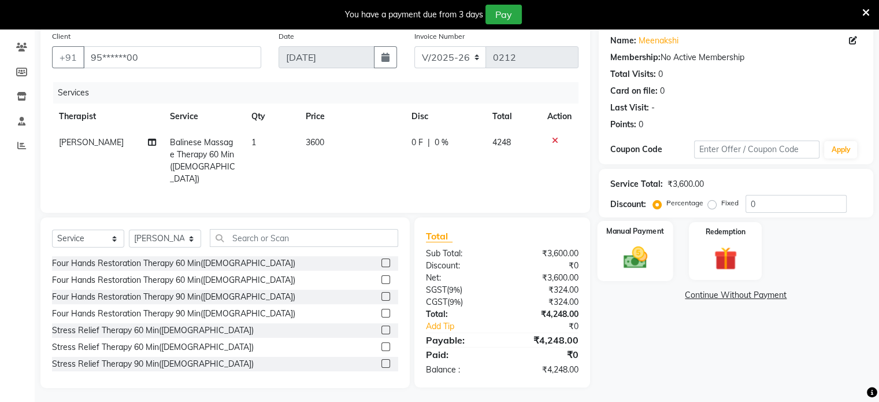
click at [626, 240] on div "Manual Payment" at bounding box center [635, 251] width 76 height 60
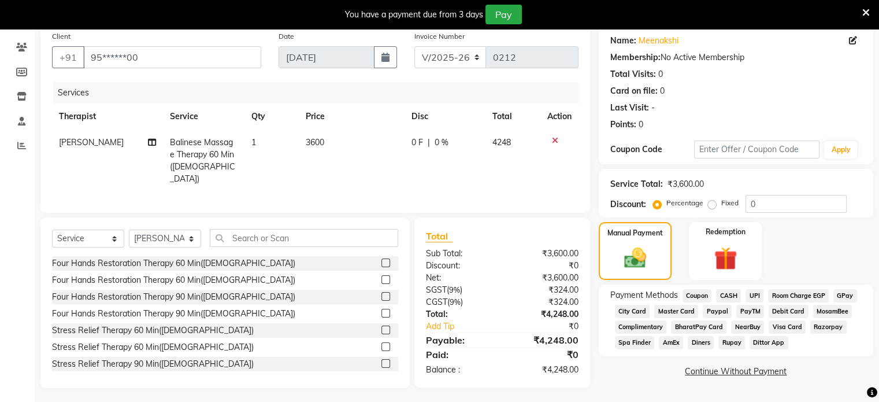
click at [793, 330] on span "Visa Card" at bounding box center [787, 326] width 37 height 13
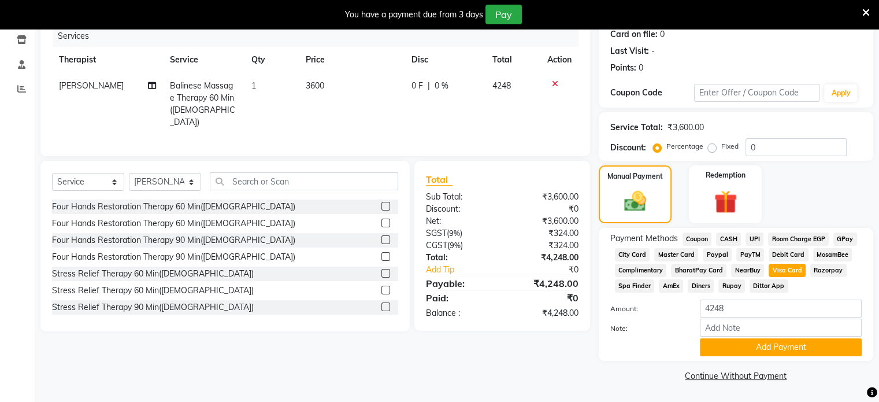
scroll to position [149, 0]
click at [742, 341] on button "Add Payment" at bounding box center [781, 347] width 162 height 18
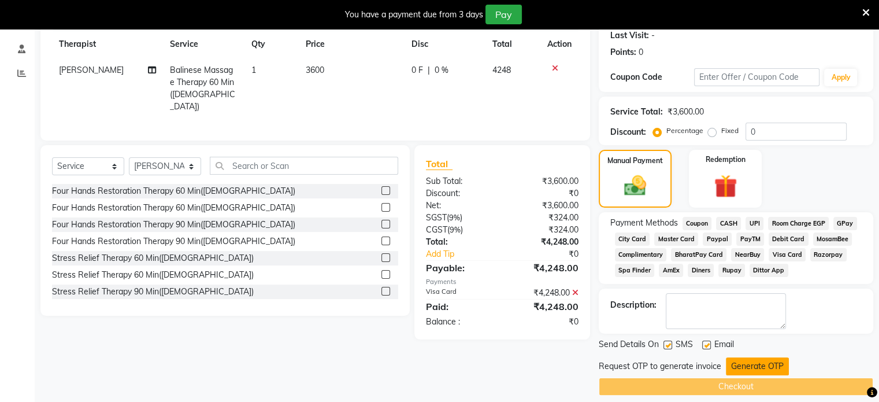
scroll to position [173, 0]
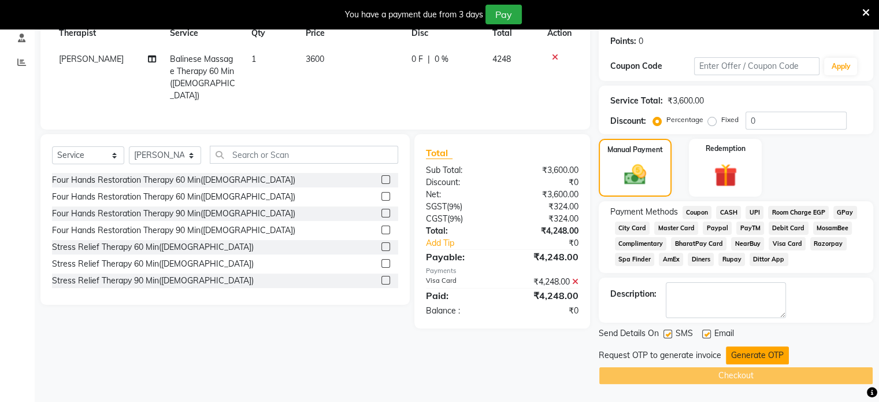
click at [764, 356] on button "Generate OTP" at bounding box center [757, 355] width 63 height 18
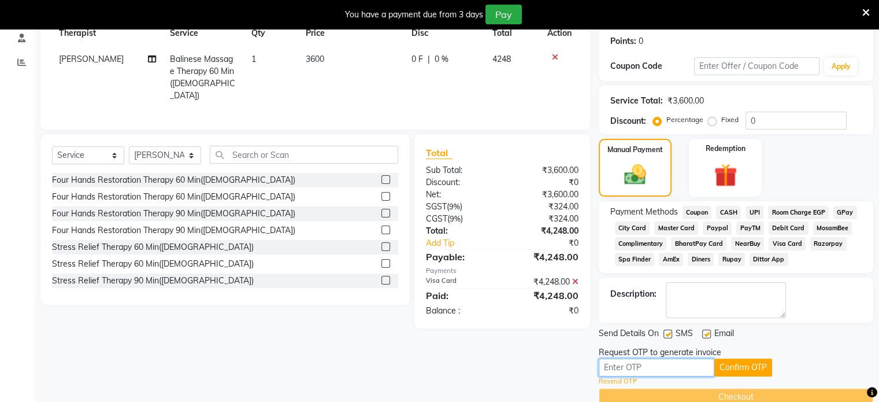
click at [668, 364] on input "text" at bounding box center [657, 367] width 116 height 18
type input "1611"
click at [771, 364] on button "Confirm OTP" at bounding box center [744, 367] width 58 height 18
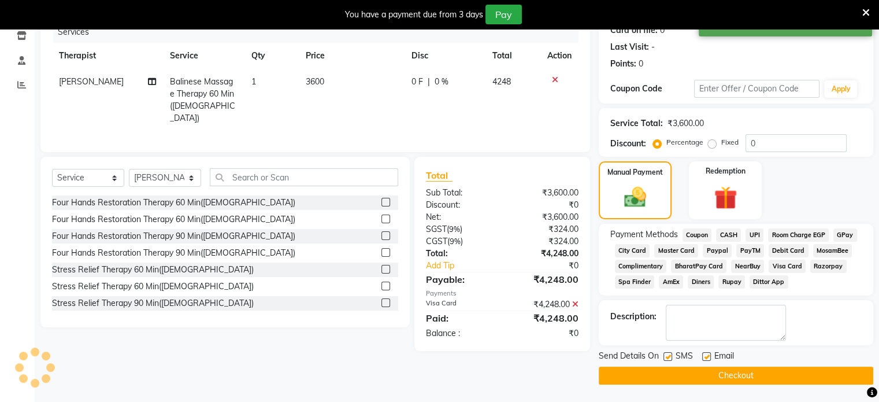
scroll to position [151, 0]
click at [726, 372] on button "Checkout" at bounding box center [736, 376] width 275 height 18
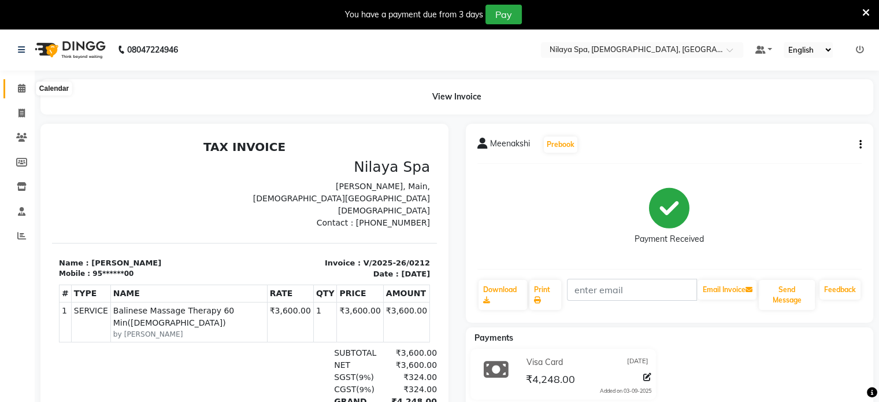
click at [18, 91] on icon at bounding box center [22, 88] width 8 height 9
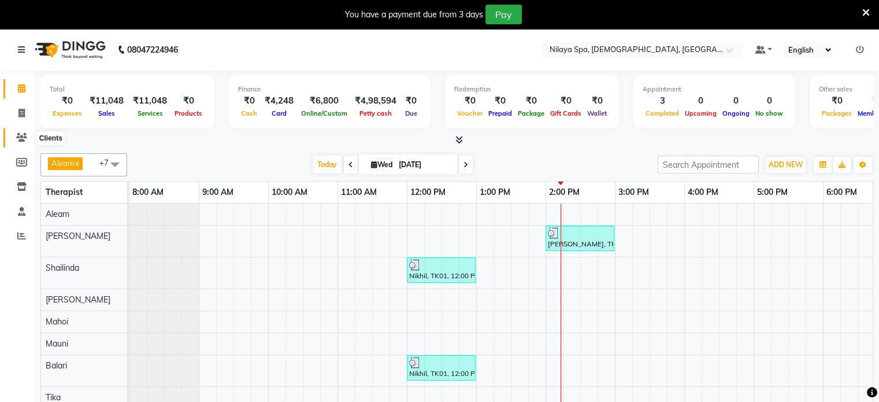
click at [20, 140] on icon at bounding box center [21, 137] width 11 height 9
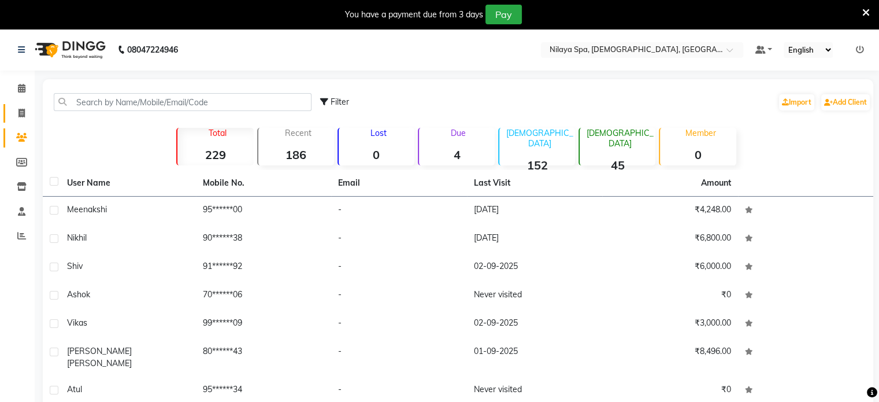
click at [20, 120] on link "Invoice" at bounding box center [17, 113] width 28 height 19
select select "8694"
select select "service"
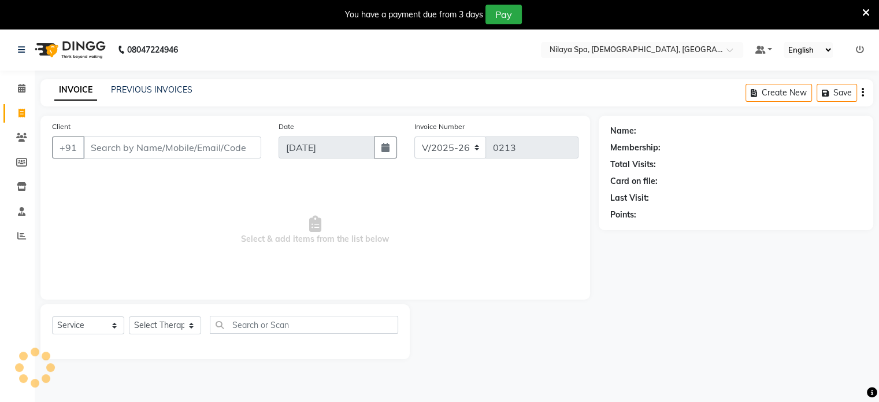
scroll to position [29, 0]
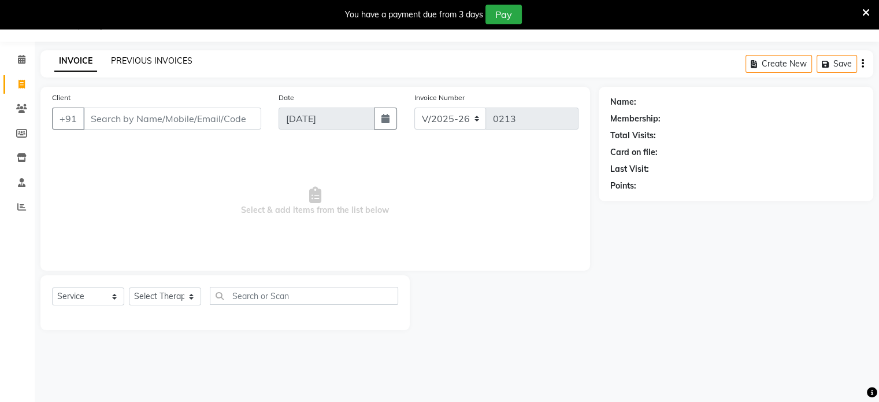
click at [146, 64] on link "PREVIOUS INVOICES" at bounding box center [152, 60] width 82 height 10
